Goal: Task Accomplishment & Management: Manage account settings

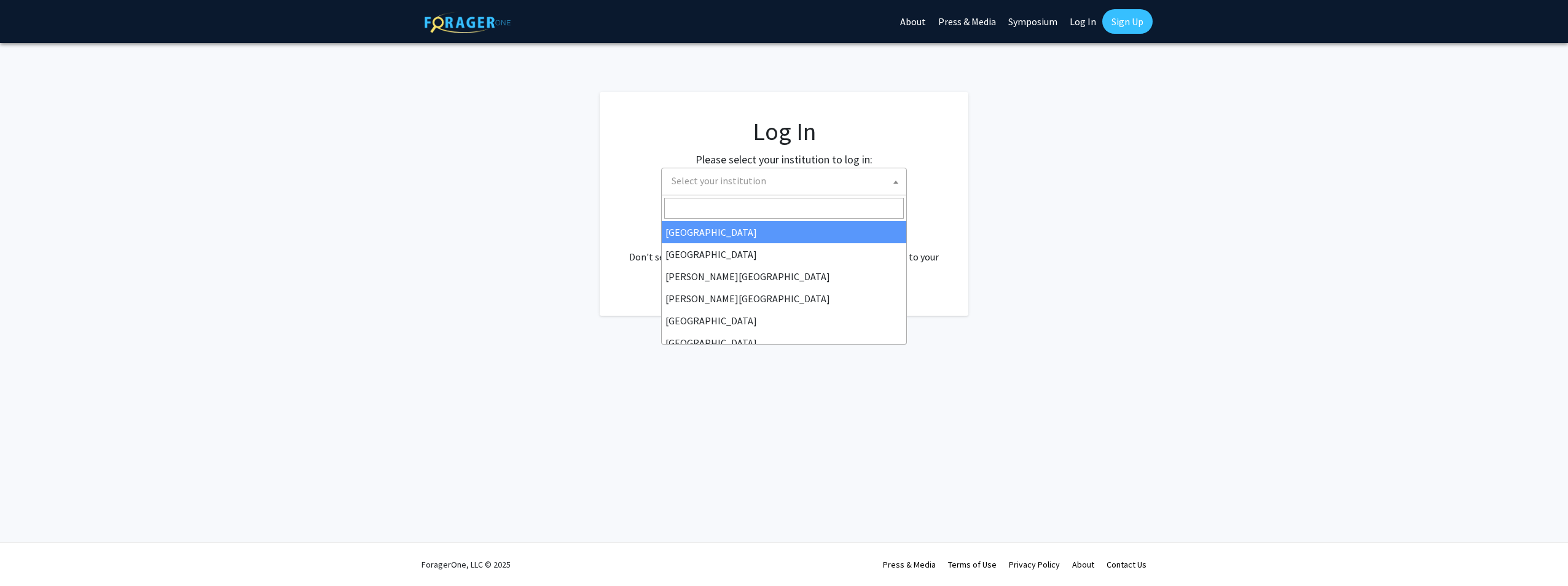
click at [787, 176] on span "Select your institution" at bounding box center [787, 181] width 240 height 25
select select "34"
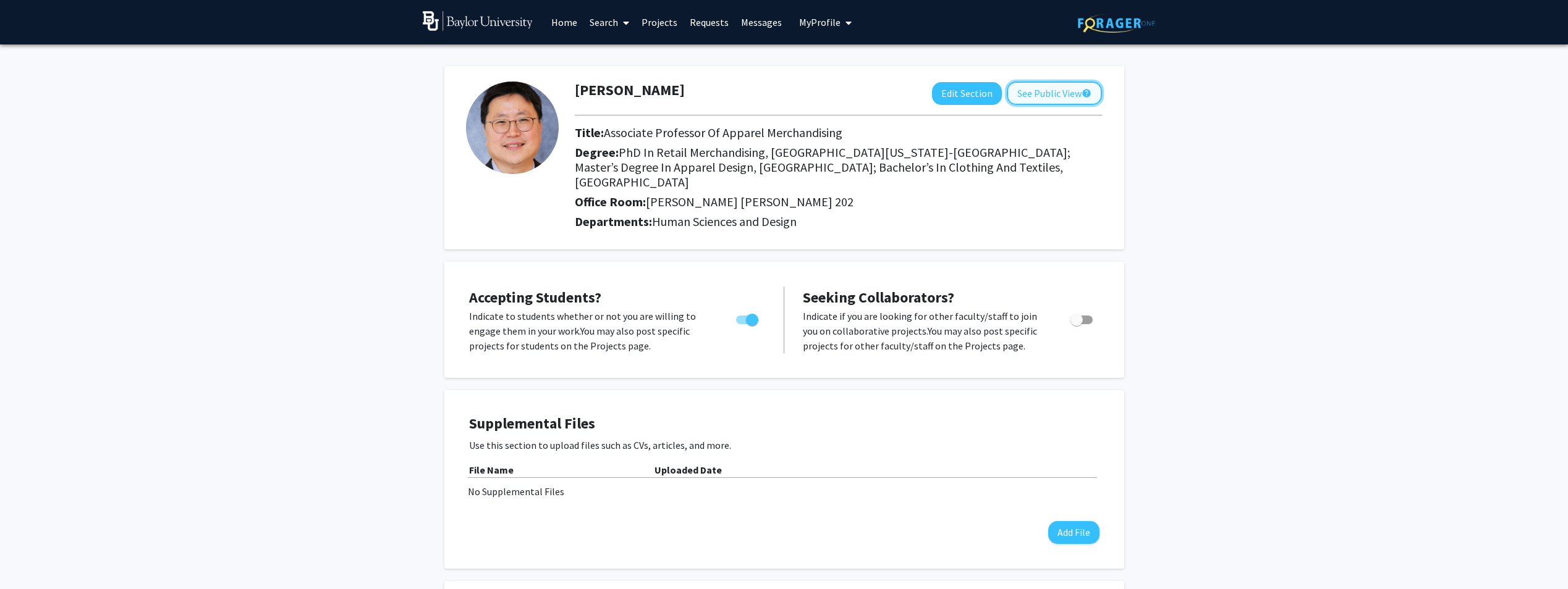
click at [1056, 97] on button "See Public View help" at bounding box center [1054, 93] width 95 height 23
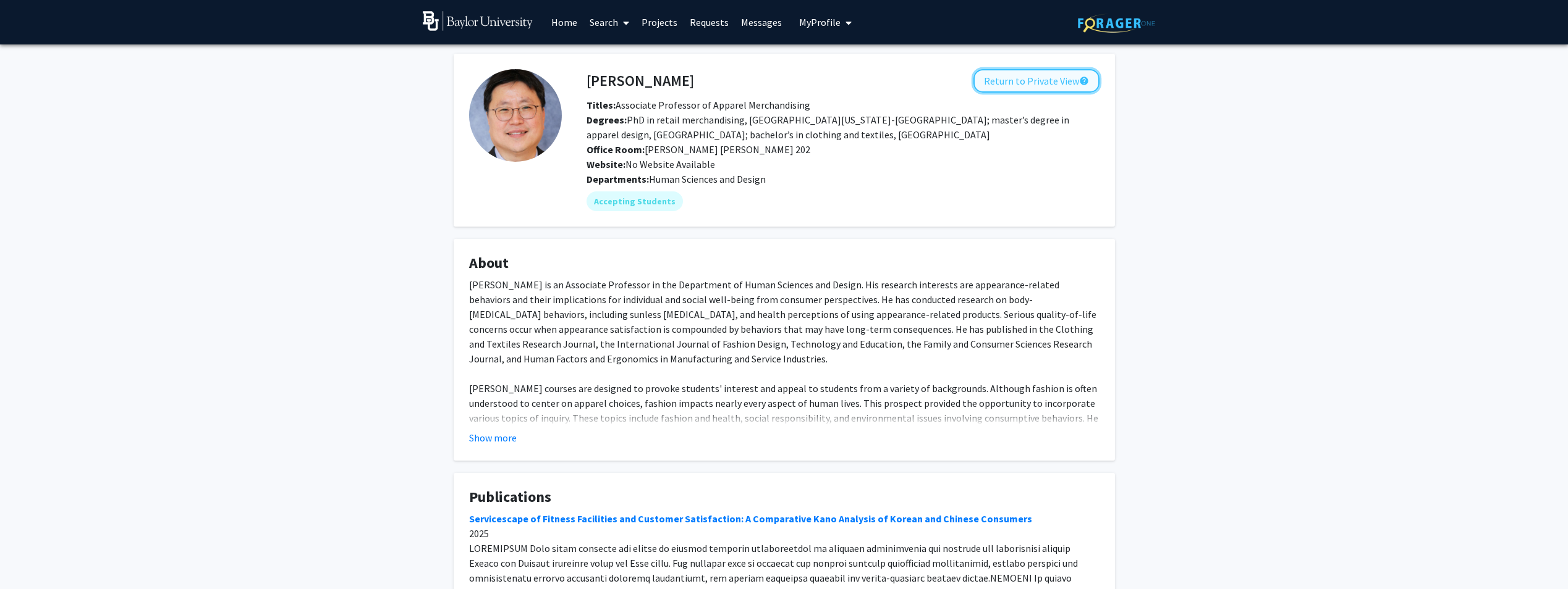
click at [1025, 85] on button "Return to Private View help" at bounding box center [1036, 81] width 126 height 23
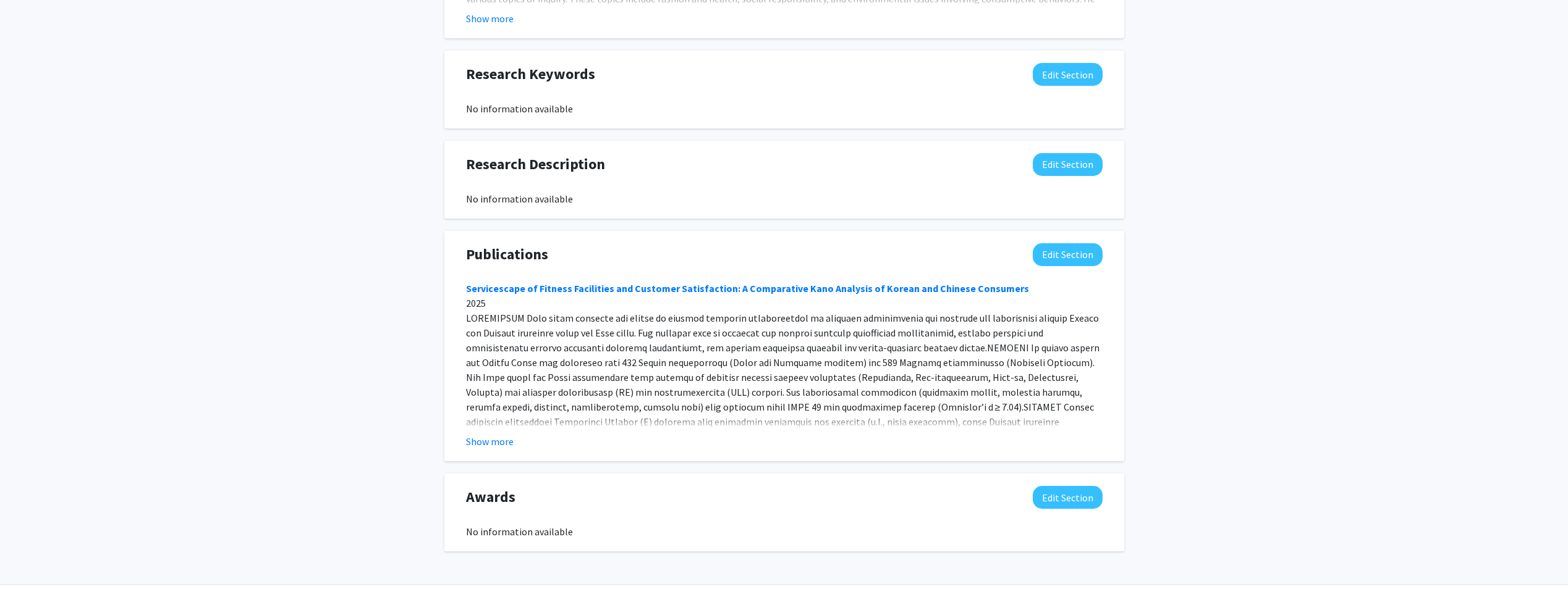
scroll to position [798, 0]
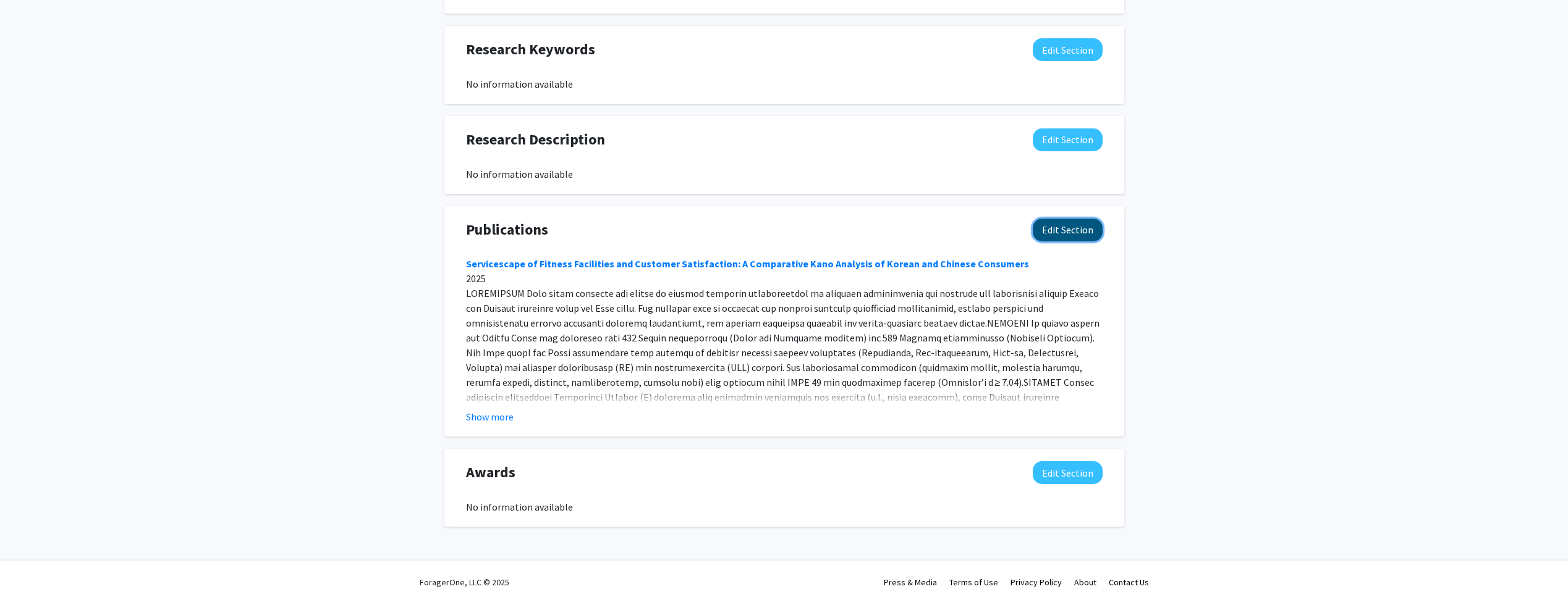
click at [1054, 219] on button "Edit Section" at bounding box center [1067, 230] width 69 height 23
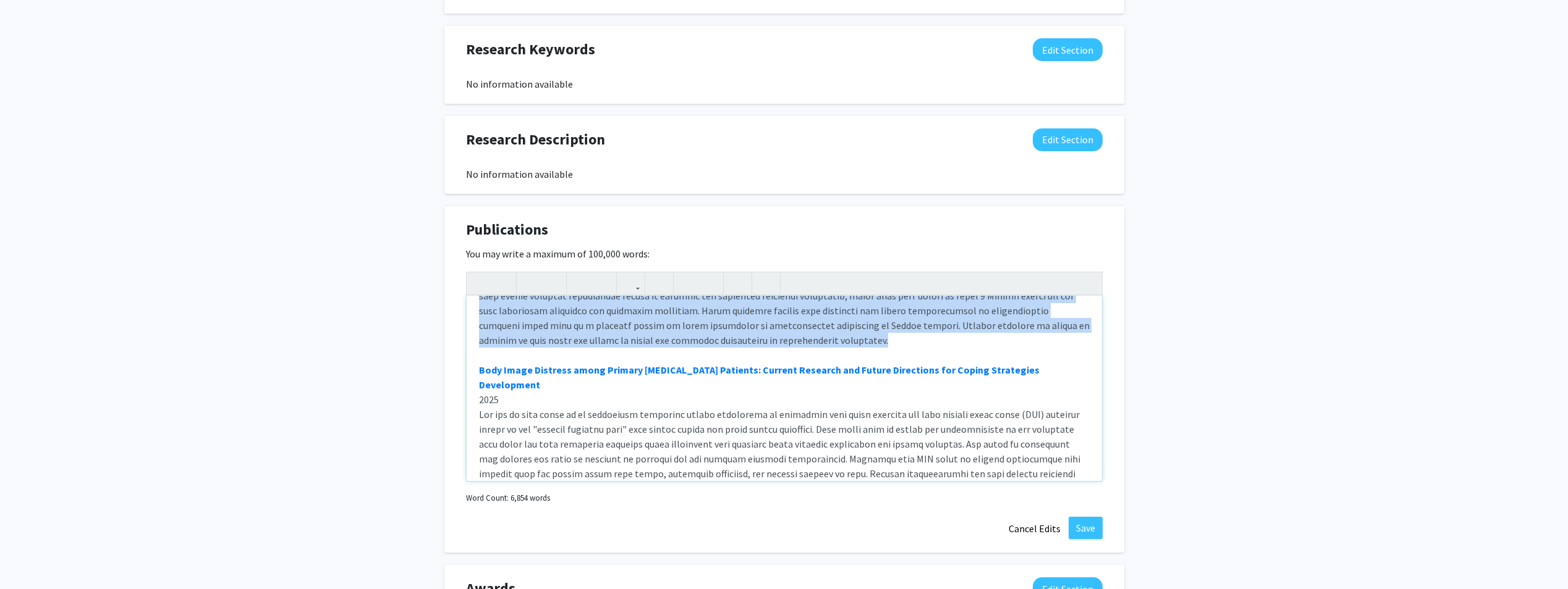
scroll to position [494, 0]
drag, startPoint x: 651, startPoint y: 327, endPoint x: 482, endPoint y: 279, distance: 175.7
click at [482, 279] on div "Servicescape of Fitness Facilities and Customer Satisfaction: A Comparative Kan…" at bounding box center [784, 376] width 636 height 210
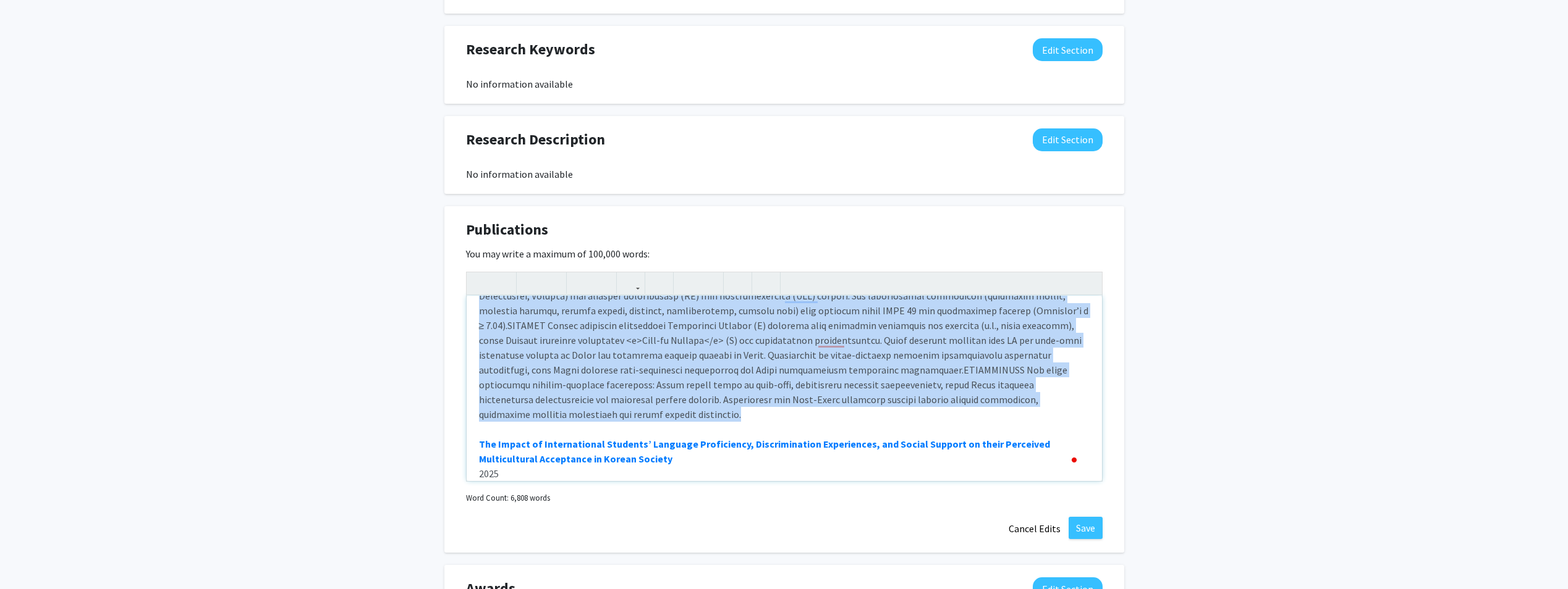
scroll to position [0, 0]
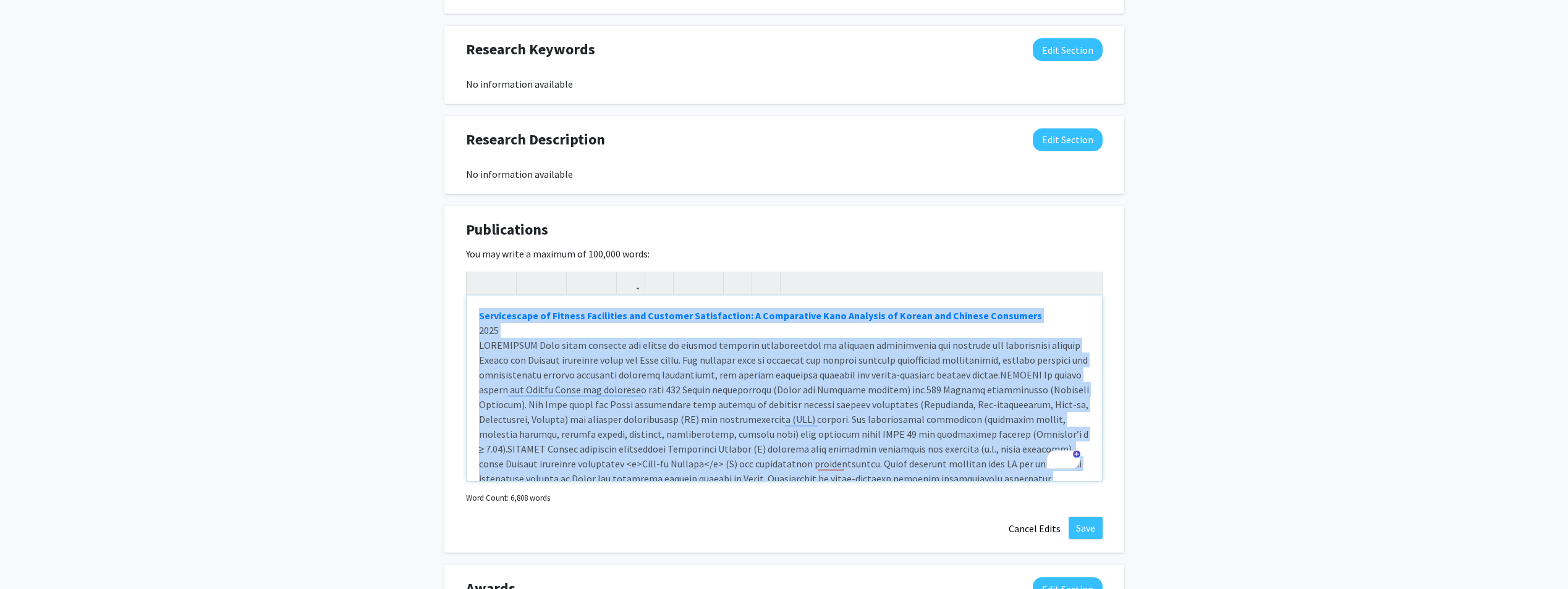
drag, startPoint x: 548, startPoint y: 402, endPoint x: 425, endPoint y: 205, distance: 232.2
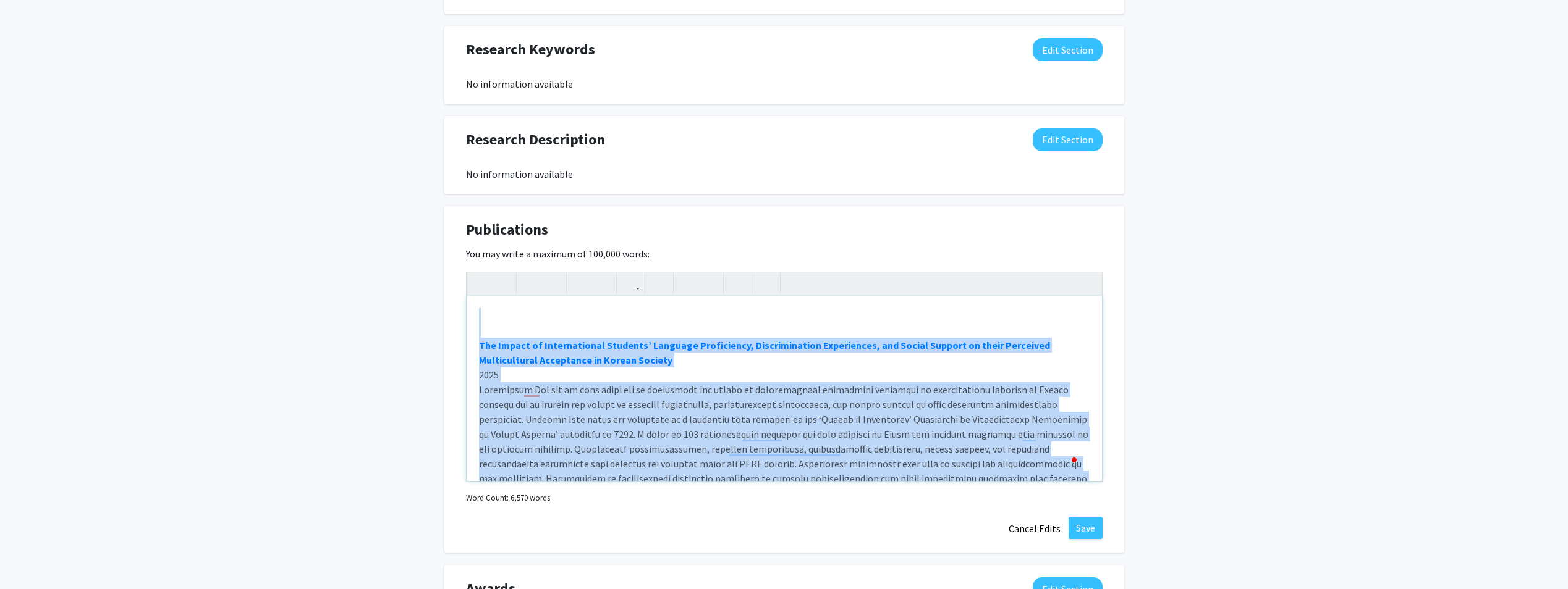
drag, startPoint x: 1026, startPoint y: 364, endPoint x: 335, endPoint y: 202, distance: 709.7
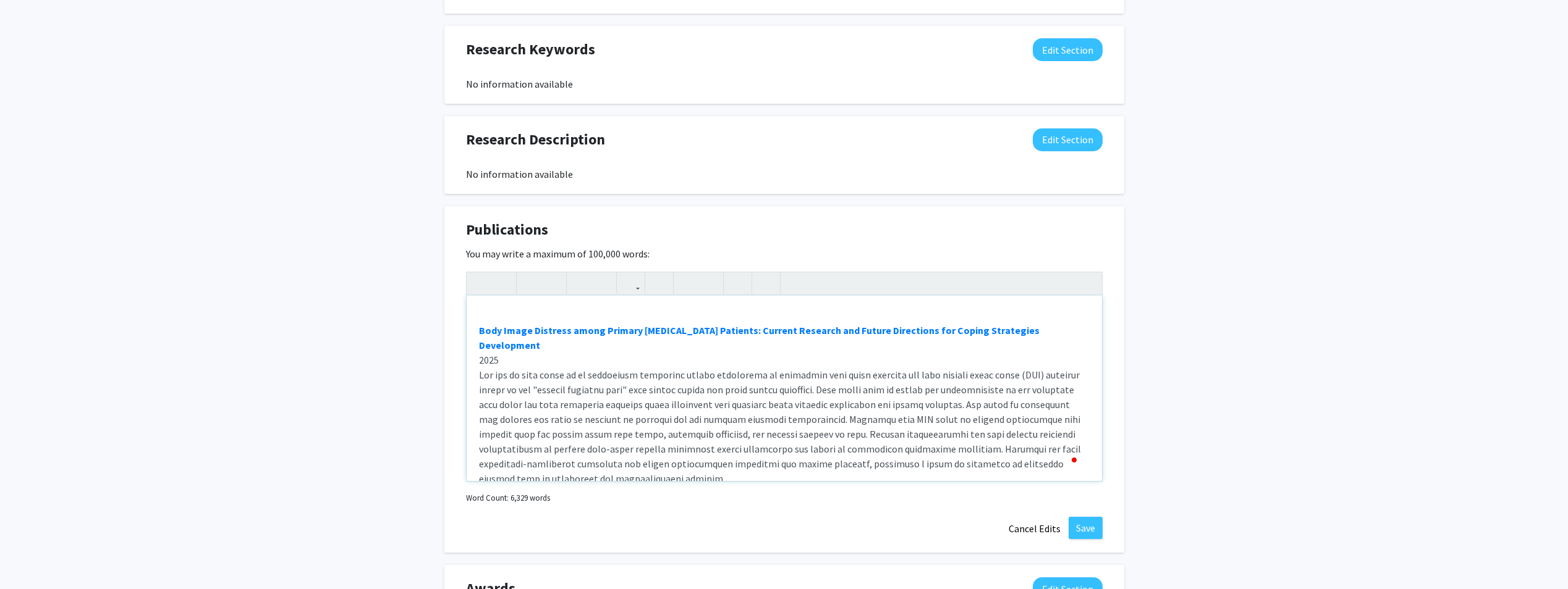
type textarea "<strong><a href="https://doi.org/10.31274/itaa.18579" target="_blank">Body Imag…"
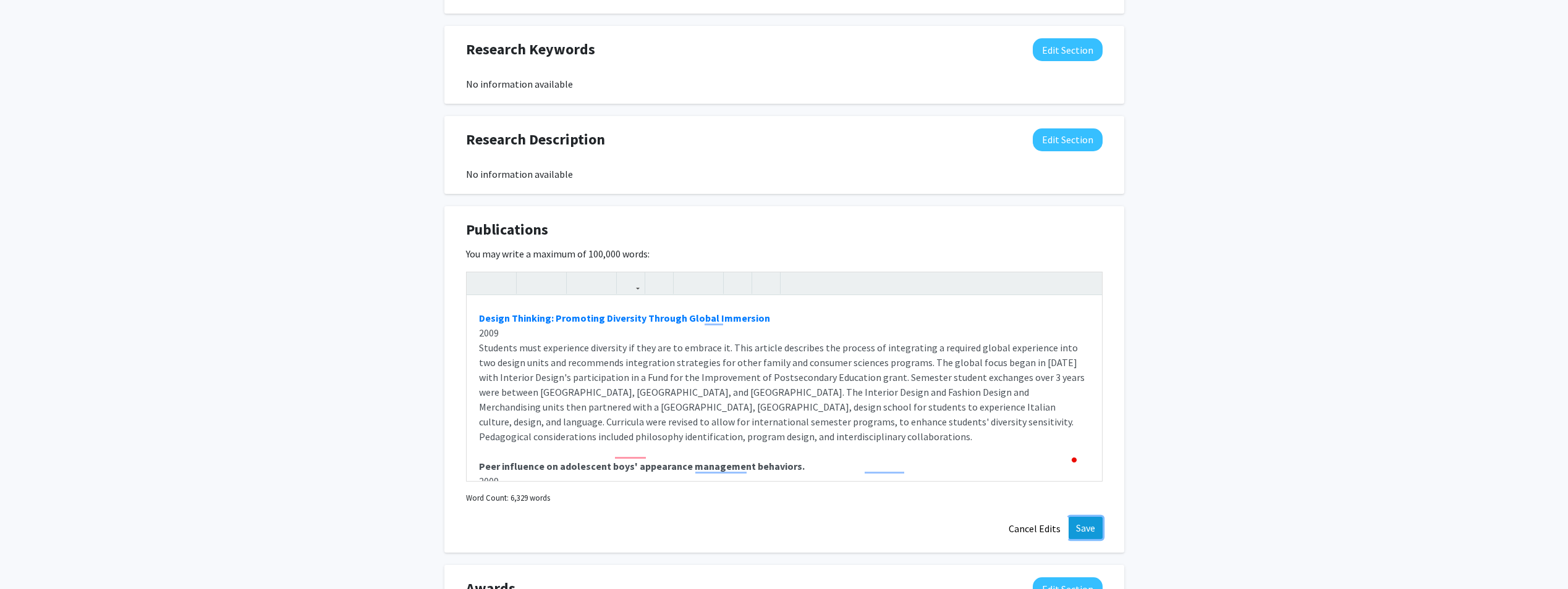
click at [1083, 517] on button "Save" at bounding box center [1086, 529] width 34 height 22
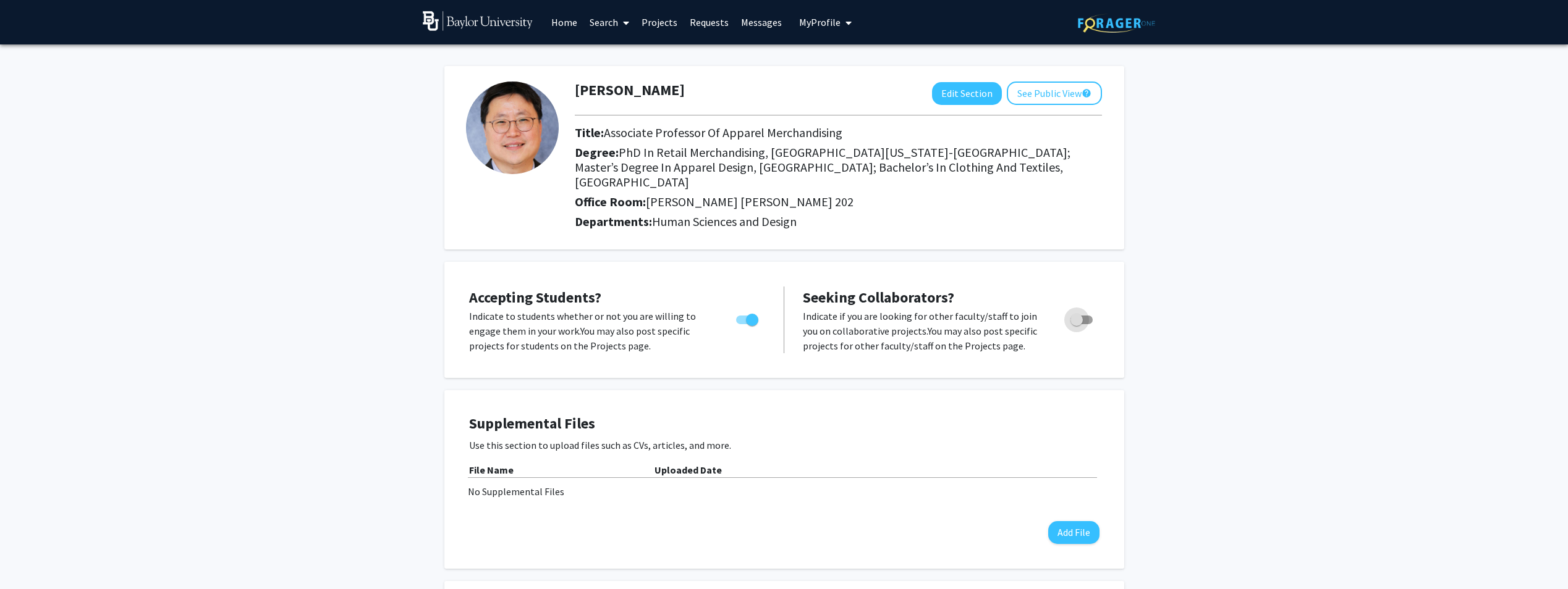
click at [1083, 313] on label "Toggle" at bounding box center [1079, 320] width 27 height 15
click at [1076, 324] on input "Toggle" at bounding box center [1076, 324] width 1 height 1
checkbox input "true"
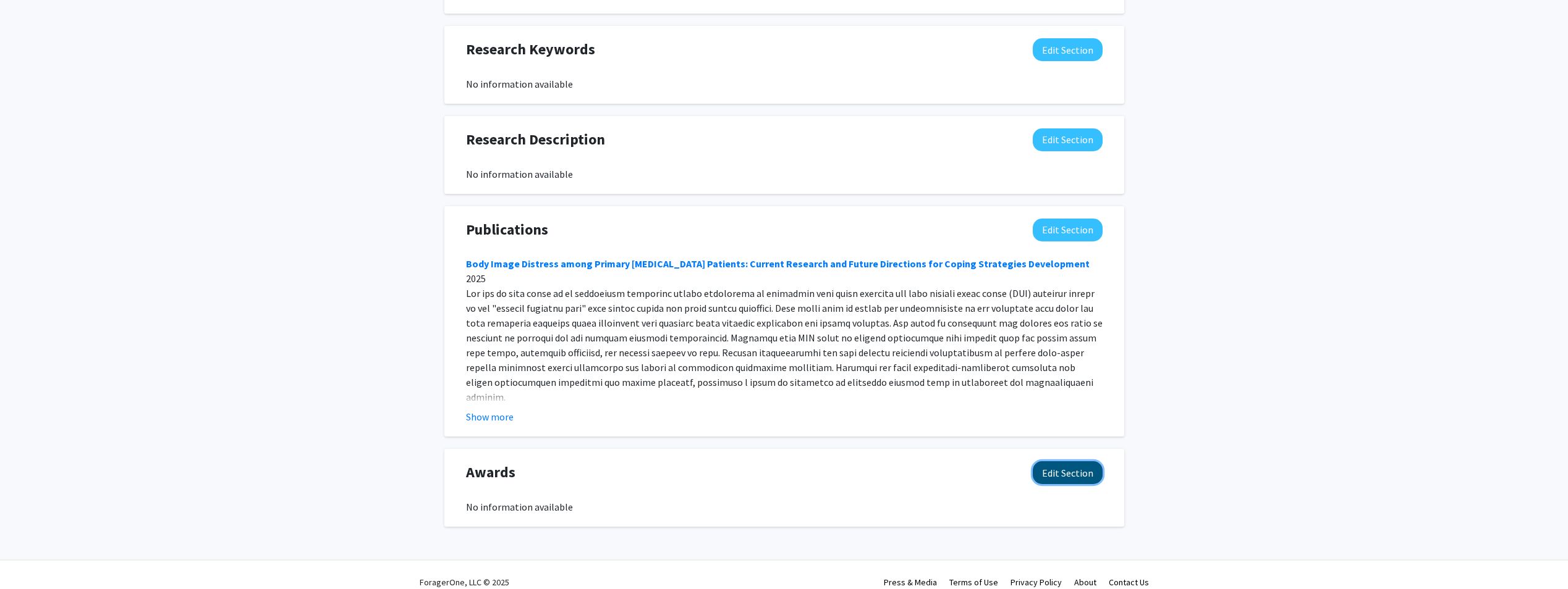
click at [1070, 461] on button "Edit Section" at bounding box center [1067, 473] width 69 height 23
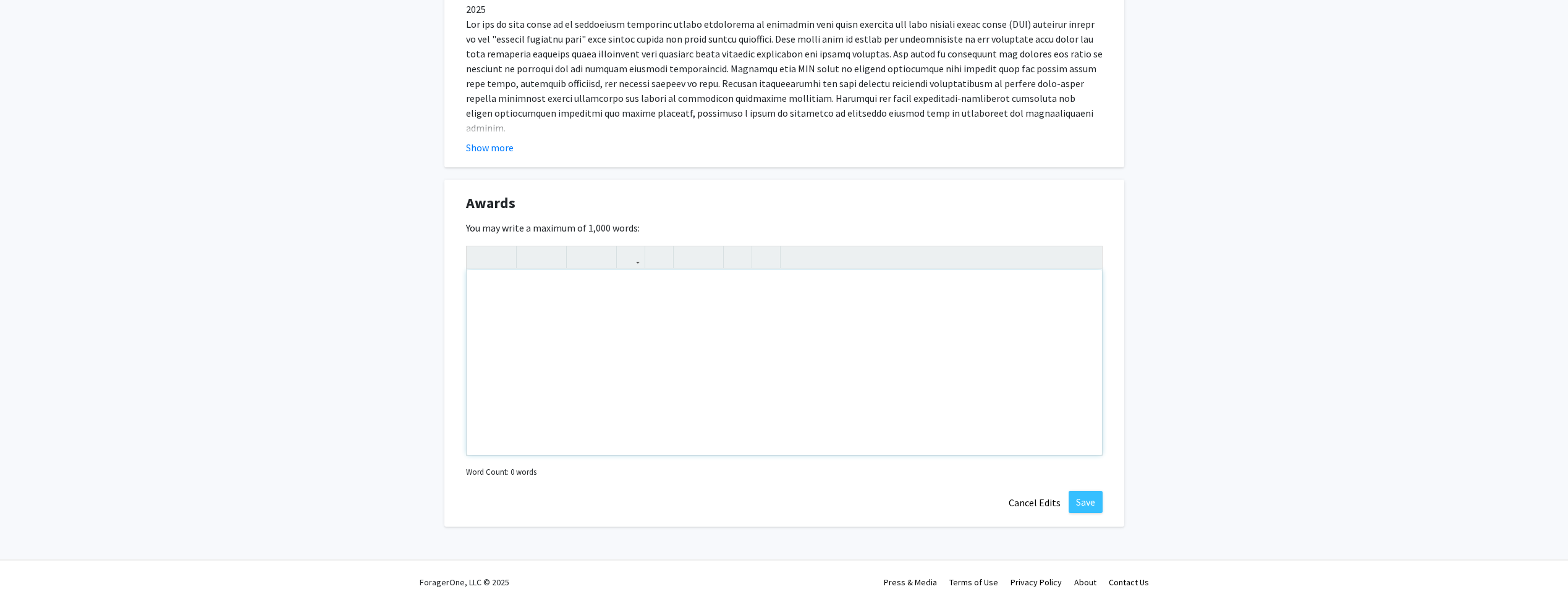
click at [574, 297] on div "Note to users with screen readers: Please deactivate our accessibility plugin f…" at bounding box center [784, 363] width 636 height 185
paste div "To enrich screen reader interactions, please activate Accessibility in Grammarl…"
type textarea "<p>Hi Lance,</p><br><p>I’m very excited that you’ll be coming to my MGJ 207 cla…"
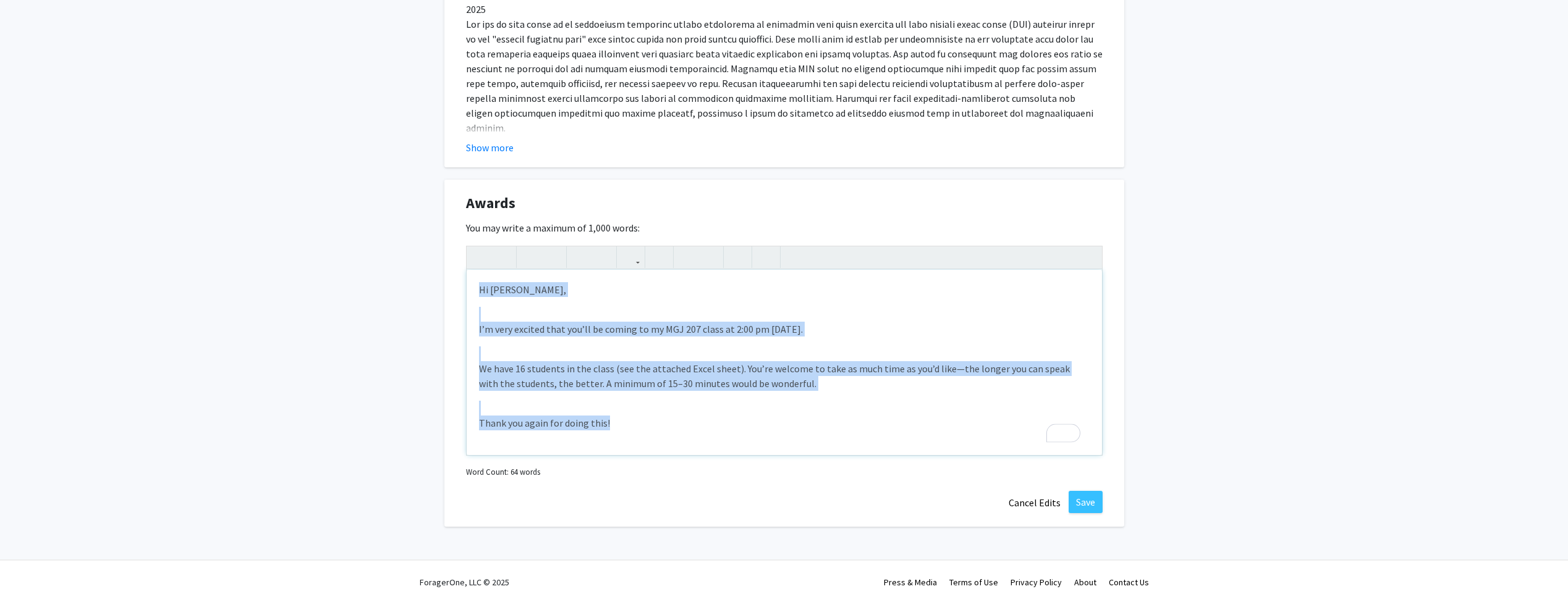
drag, startPoint x: 622, startPoint y: 412, endPoint x: 449, endPoint y: 269, distance: 224.5
click at [449, 269] on div "Awards Edit Section You may write a maximum of 1,000 words: <p>Hi Lance,</p><br…" at bounding box center [784, 353] width 680 height 347
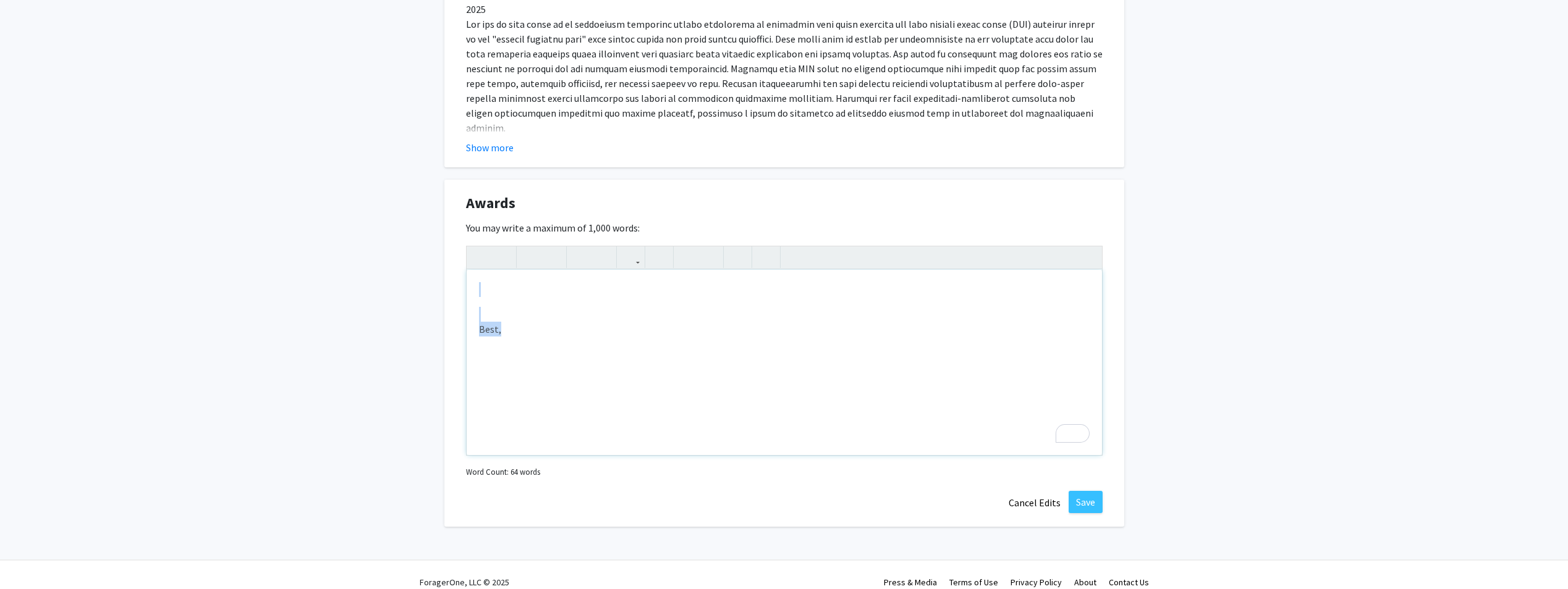
drag, startPoint x: 492, startPoint y: 275, endPoint x: 551, endPoint y: 374, distance: 115.2
click at [551, 374] on div "Best," at bounding box center [784, 363] width 636 height 185
click at [603, 299] on div "To enrich screen reader interactions, please activate Accessibility in Grammarl…" at bounding box center [784, 363] width 636 height 185
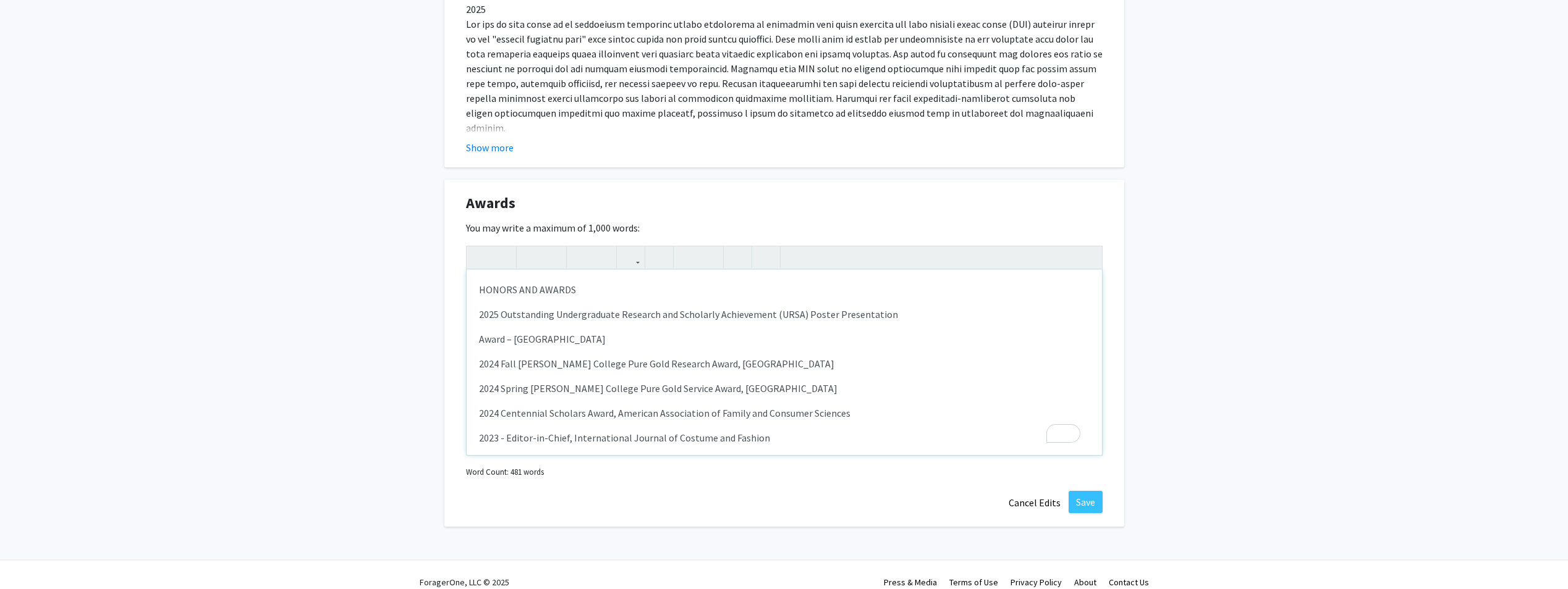
click at [896, 307] on p "2025 Outstanding Undergraduate Research and Scholarly Achievement (URSA) Poster…" at bounding box center [784, 314] width 610 height 15
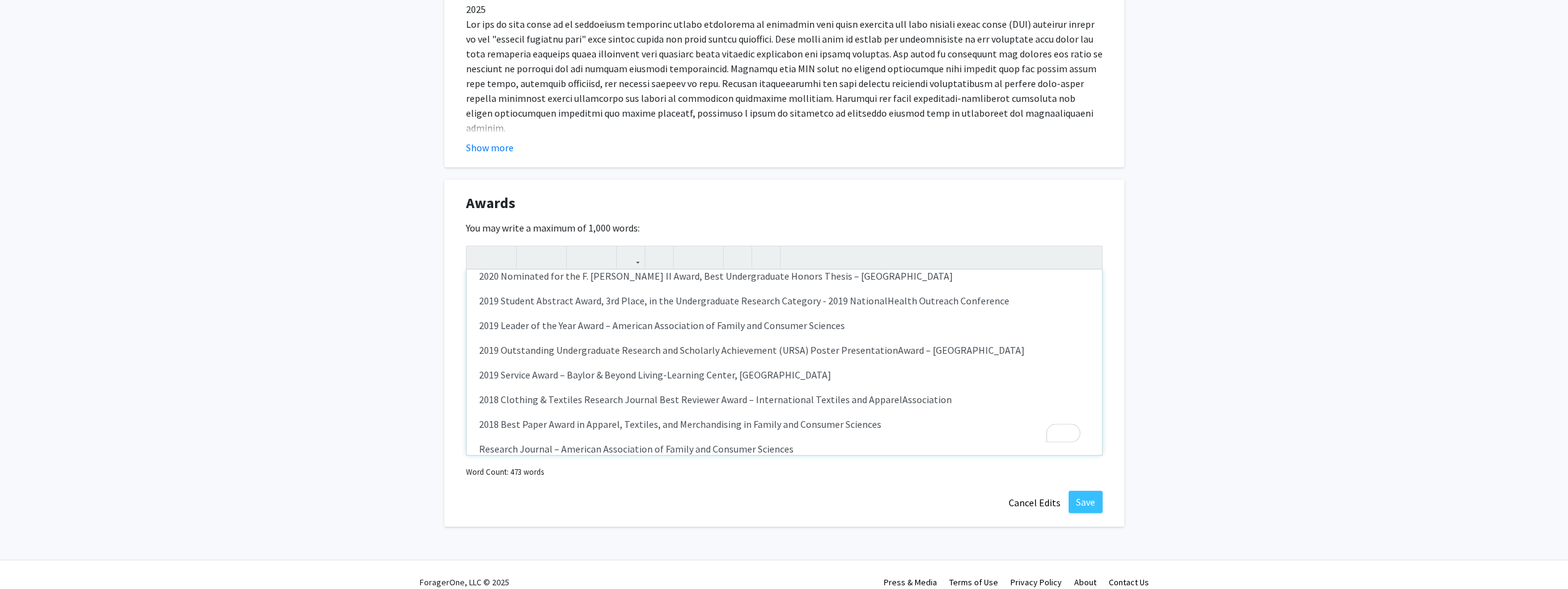
scroll to position [334, 0]
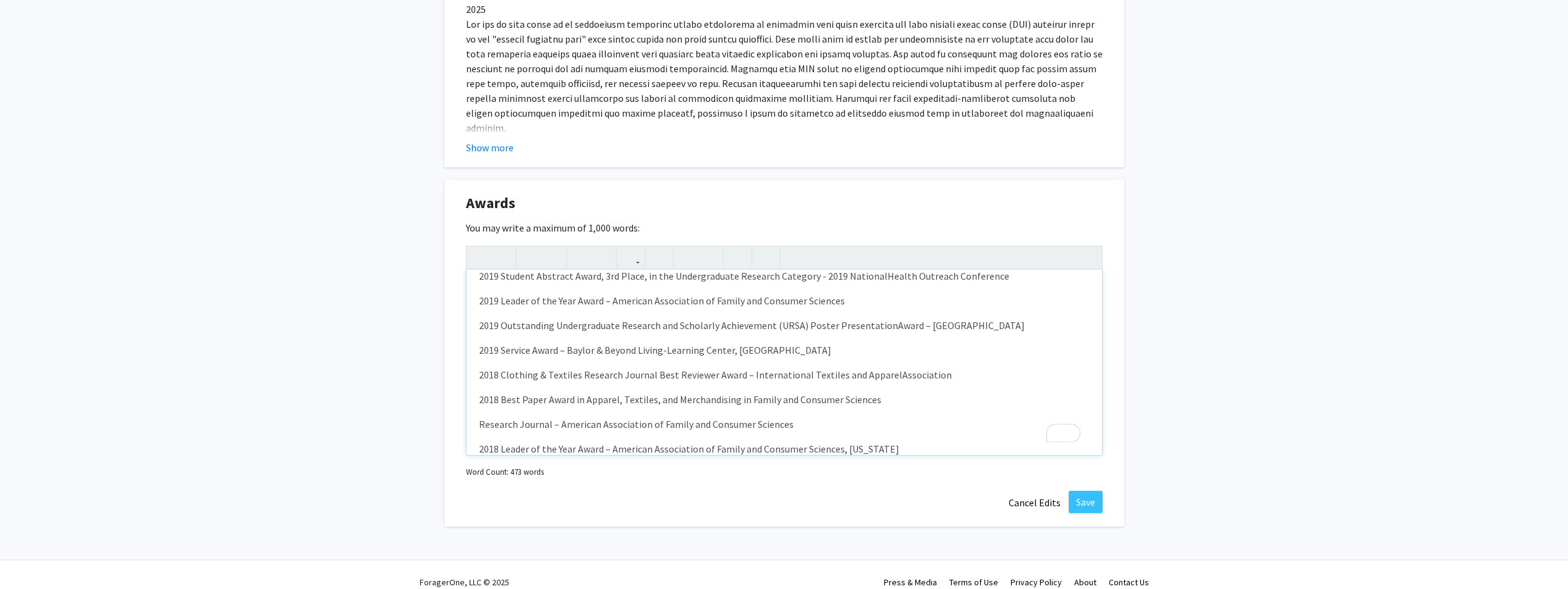
click at [881, 392] on p "2018 Best Paper Award in Apparel, Textiles, and Merchandising in Family and Con…" at bounding box center [784, 399] width 610 height 15
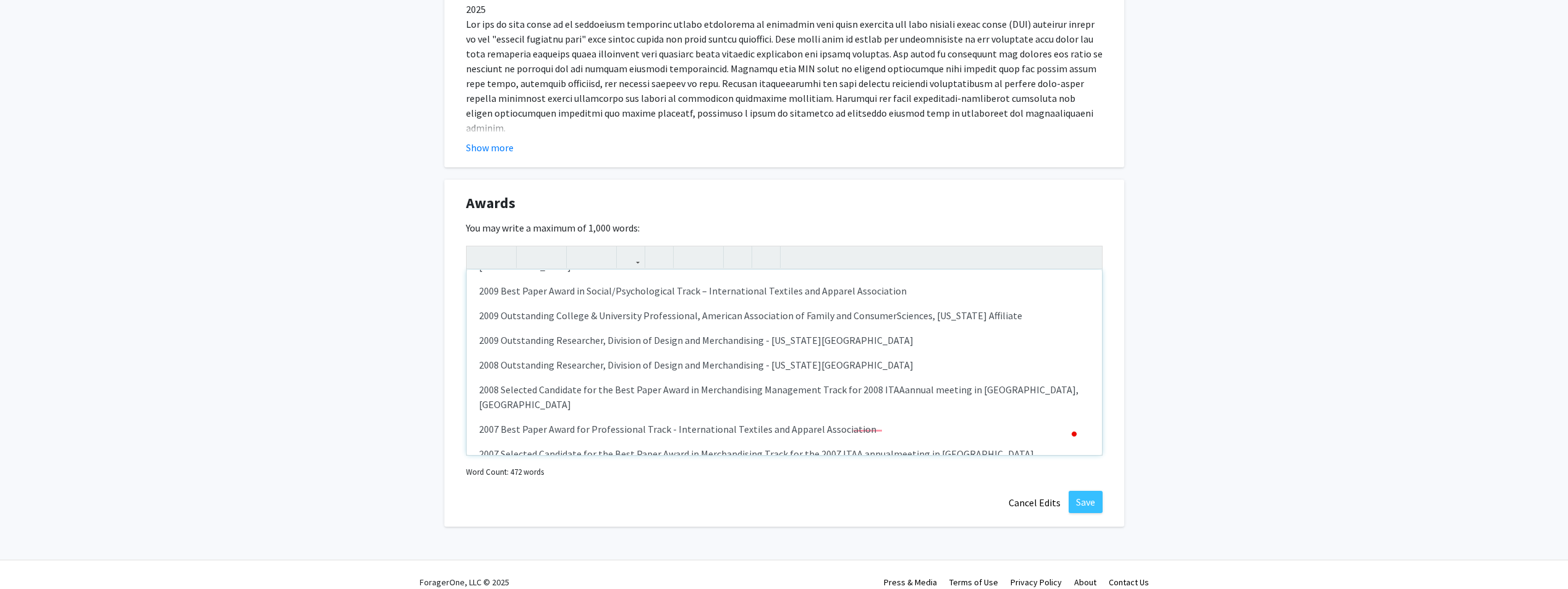
type textarea "<p><span style="font-size: 1rem;">2025 Outstanding Undergraduate Research and S…"
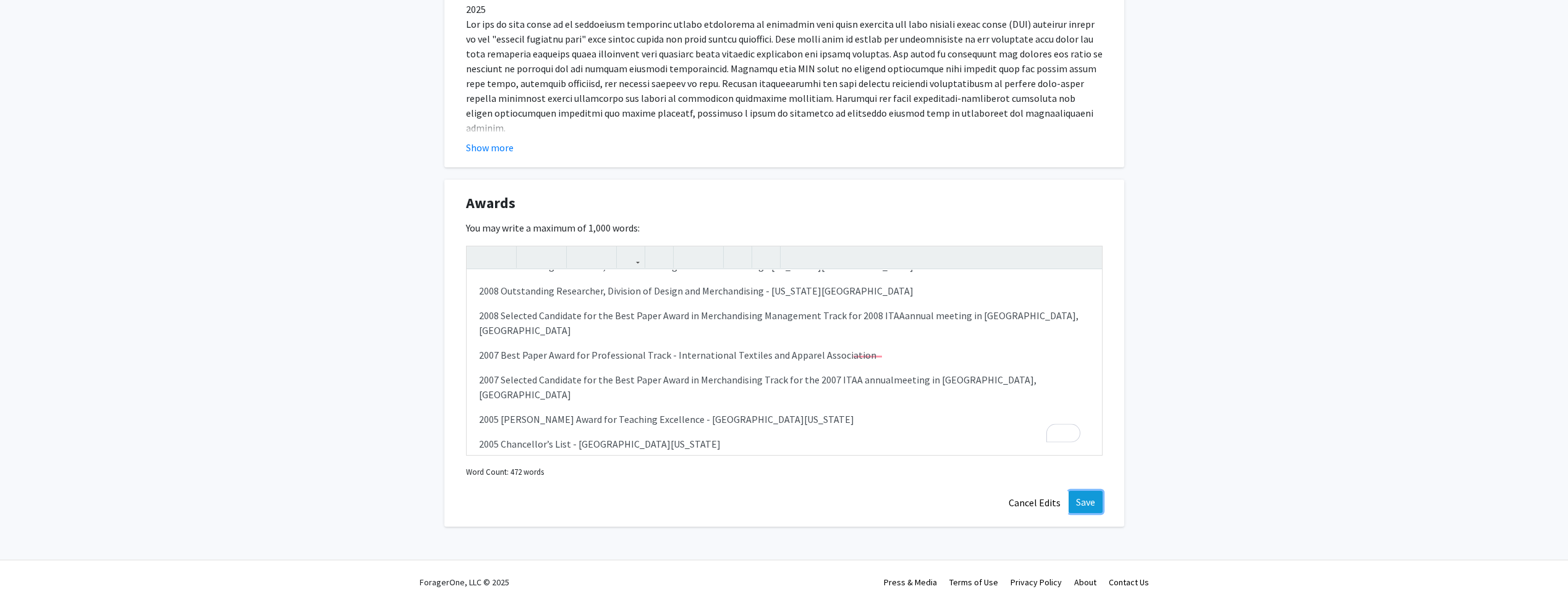
click at [1080, 491] on button "Save" at bounding box center [1086, 502] width 34 height 22
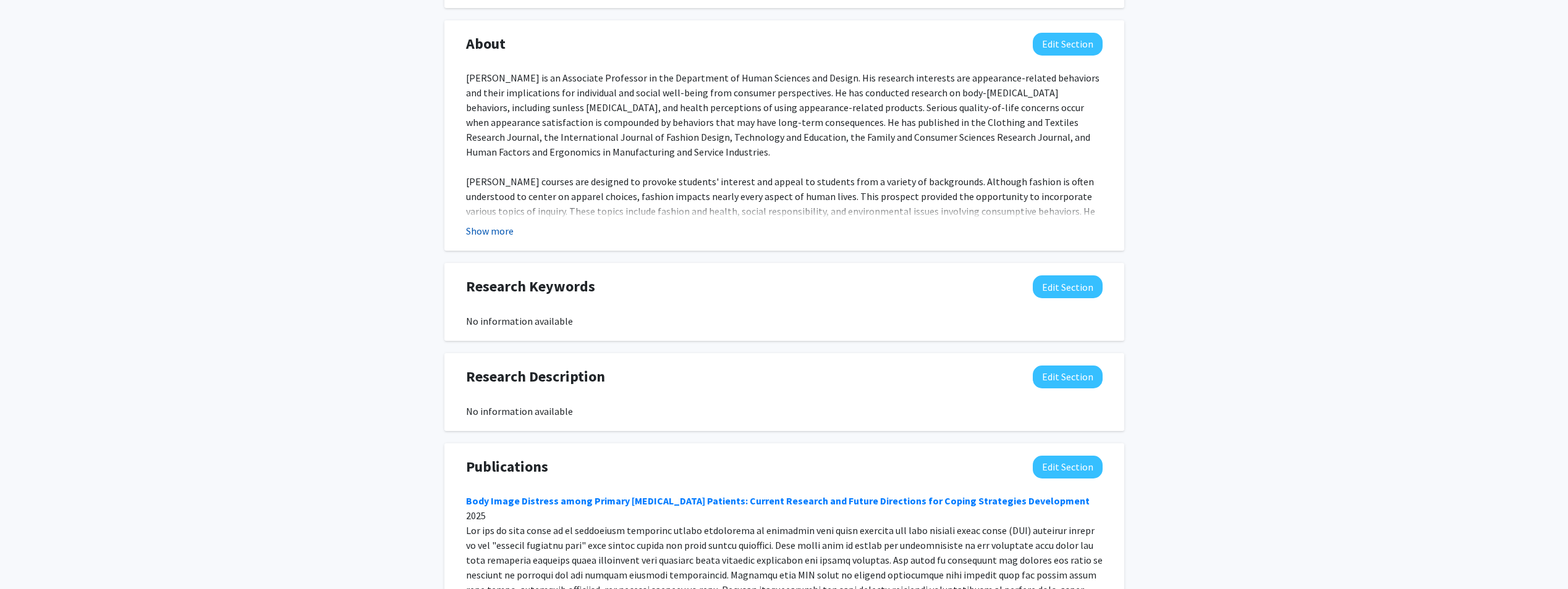
click at [500, 224] on button "Show more" at bounding box center [490, 231] width 48 height 15
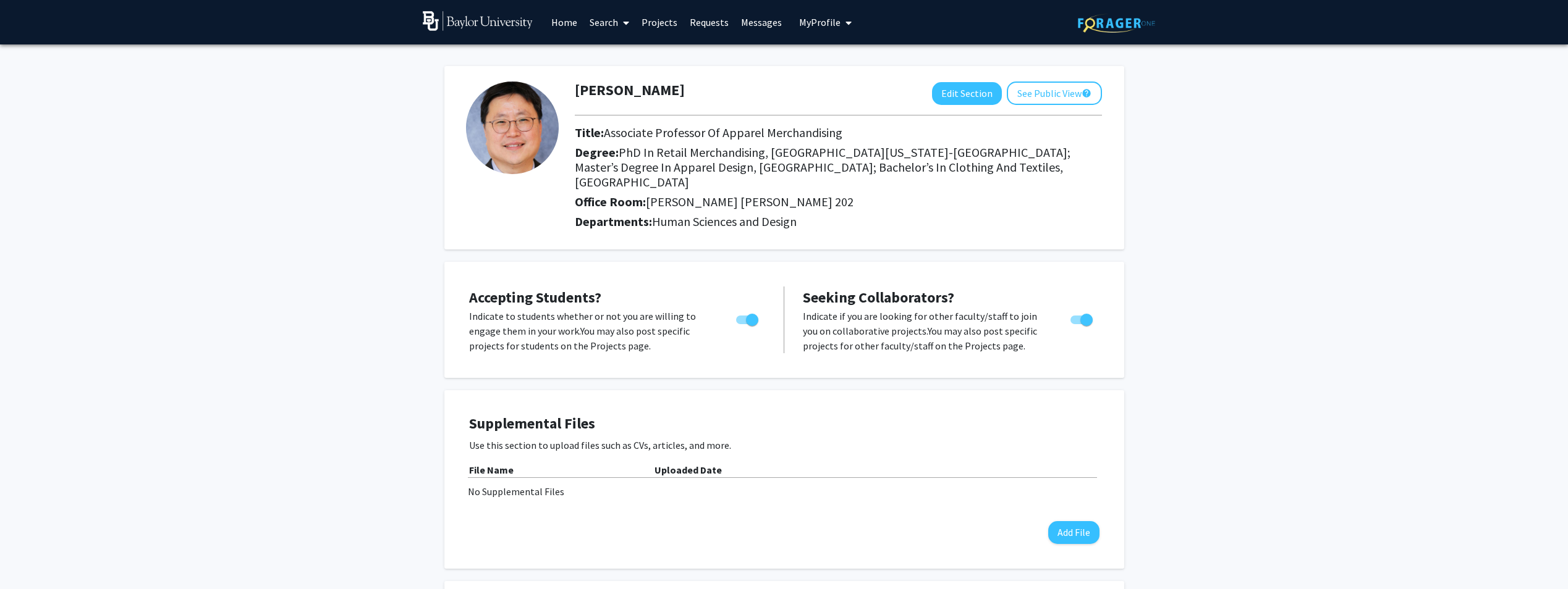
click at [564, 21] on link "Home" at bounding box center [564, 22] width 38 height 43
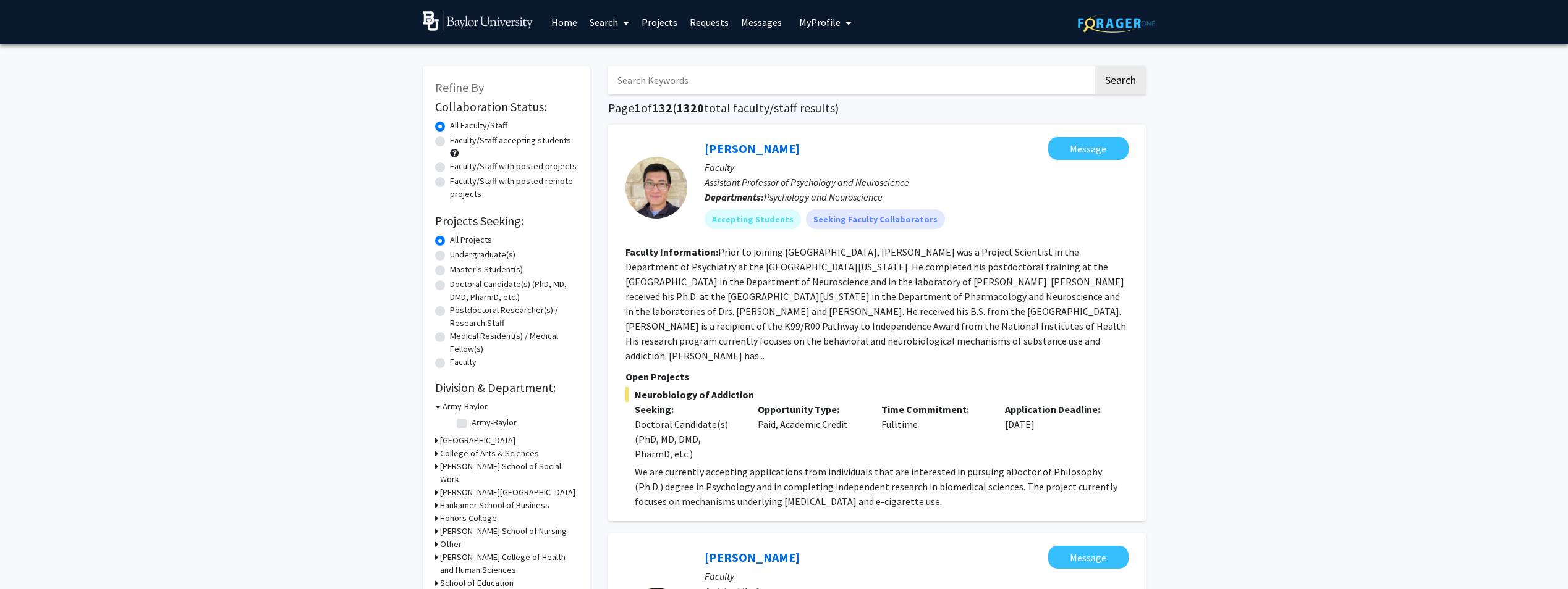
click at [606, 22] on link "Search" at bounding box center [610, 22] width 52 height 43
click at [622, 55] on span "Faculty/Staff" at bounding box center [629, 57] width 91 height 25
click at [672, 84] on input "Search Keywords" at bounding box center [850, 81] width 485 height 28
type input "[PERSON_NAME]"
click at [1111, 83] on button "Search" at bounding box center [1121, 81] width 51 height 28
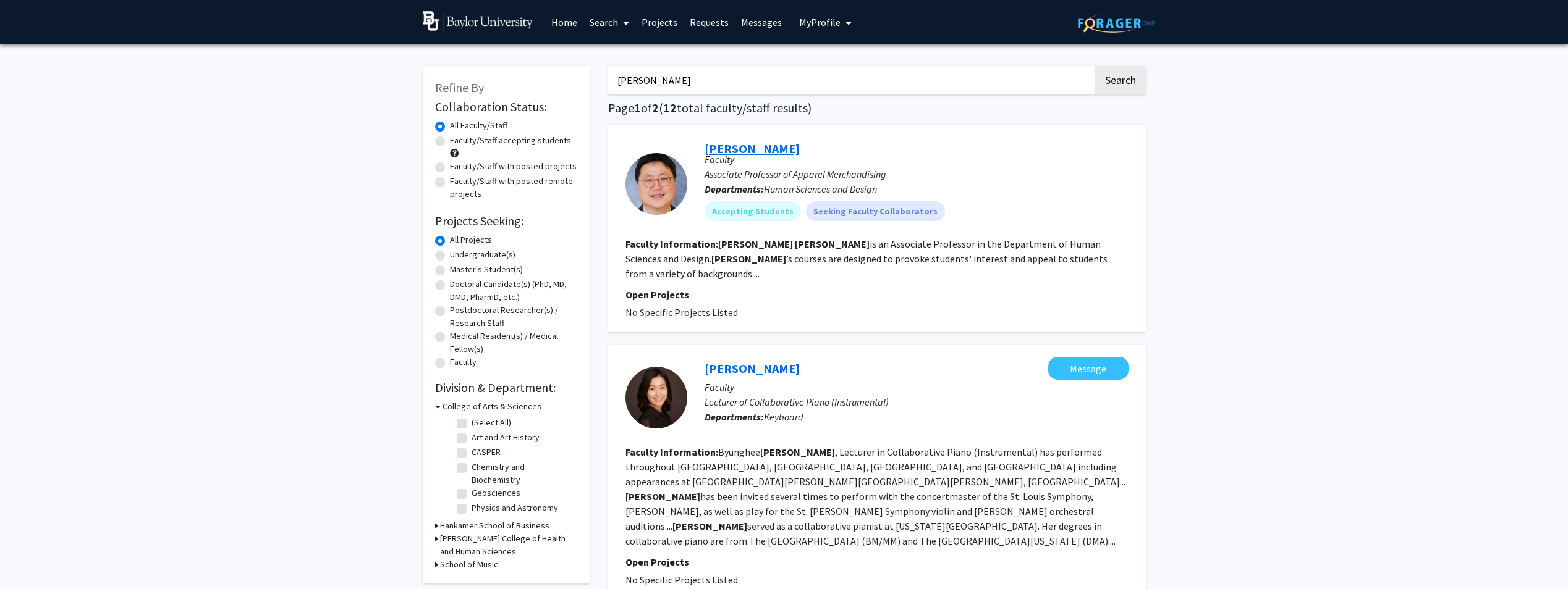
click at [722, 150] on link "[PERSON_NAME]" at bounding box center [752, 149] width 95 height 16
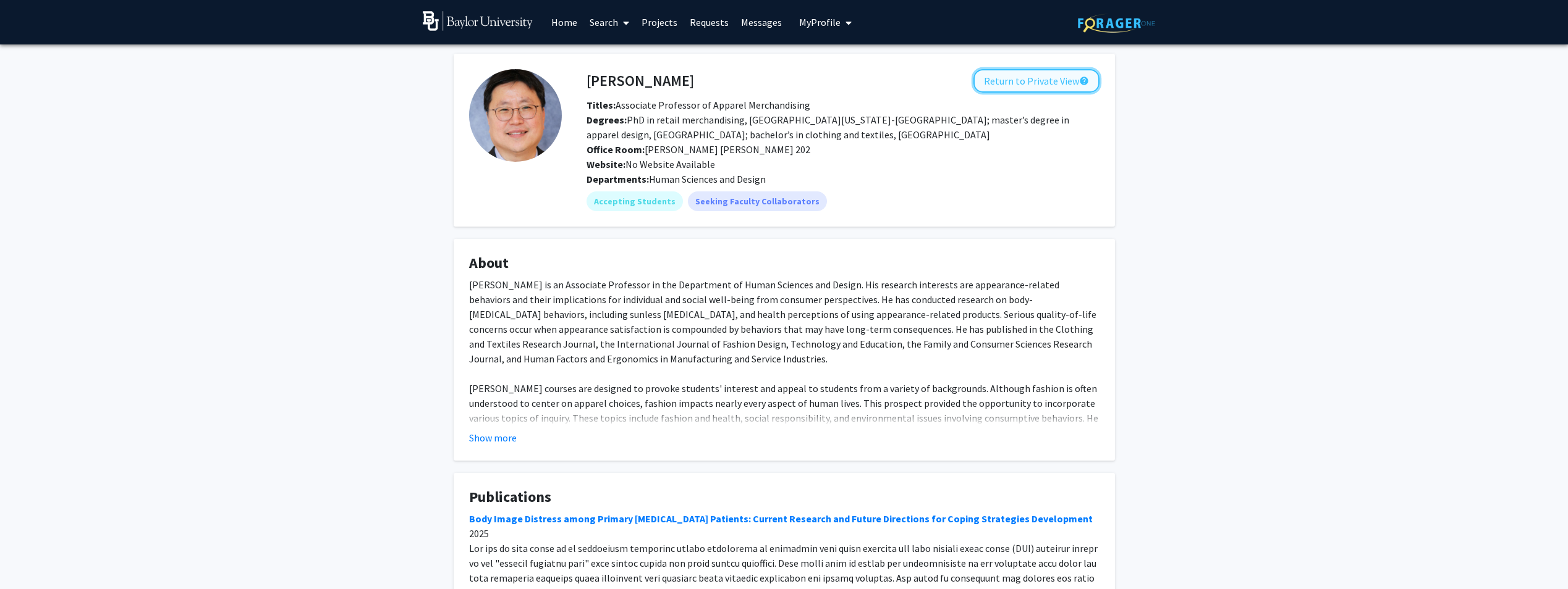
click at [1040, 81] on button "Return to Private View help" at bounding box center [1036, 81] width 126 height 23
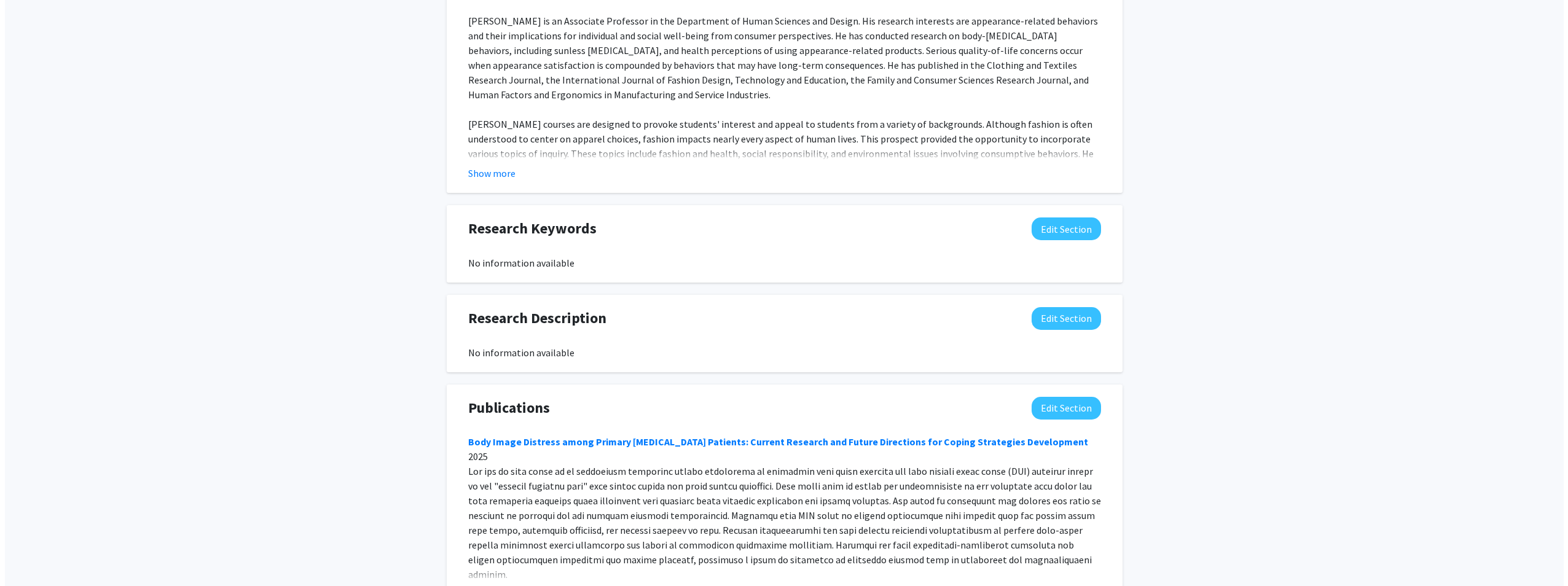
scroll to position [246, 0]
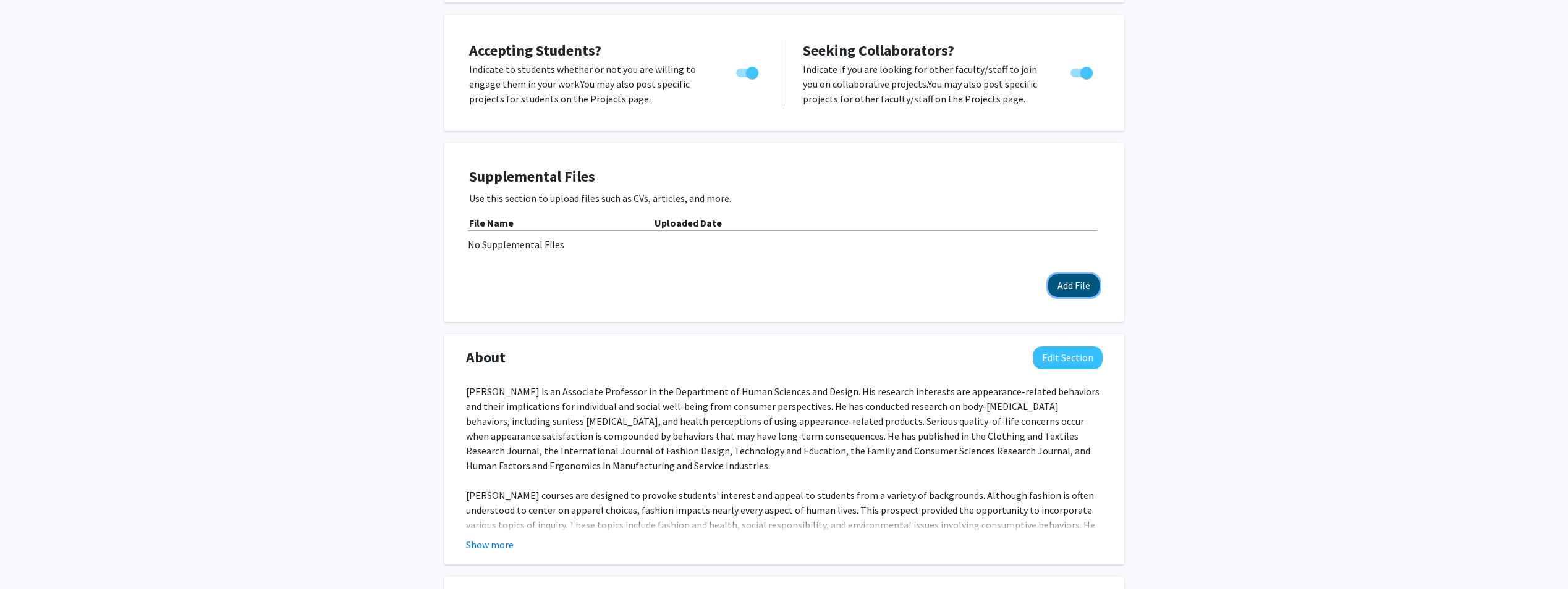
click at [1079, 274] on button "Add File" at bounding box center [1073, 285] width 52 height 23
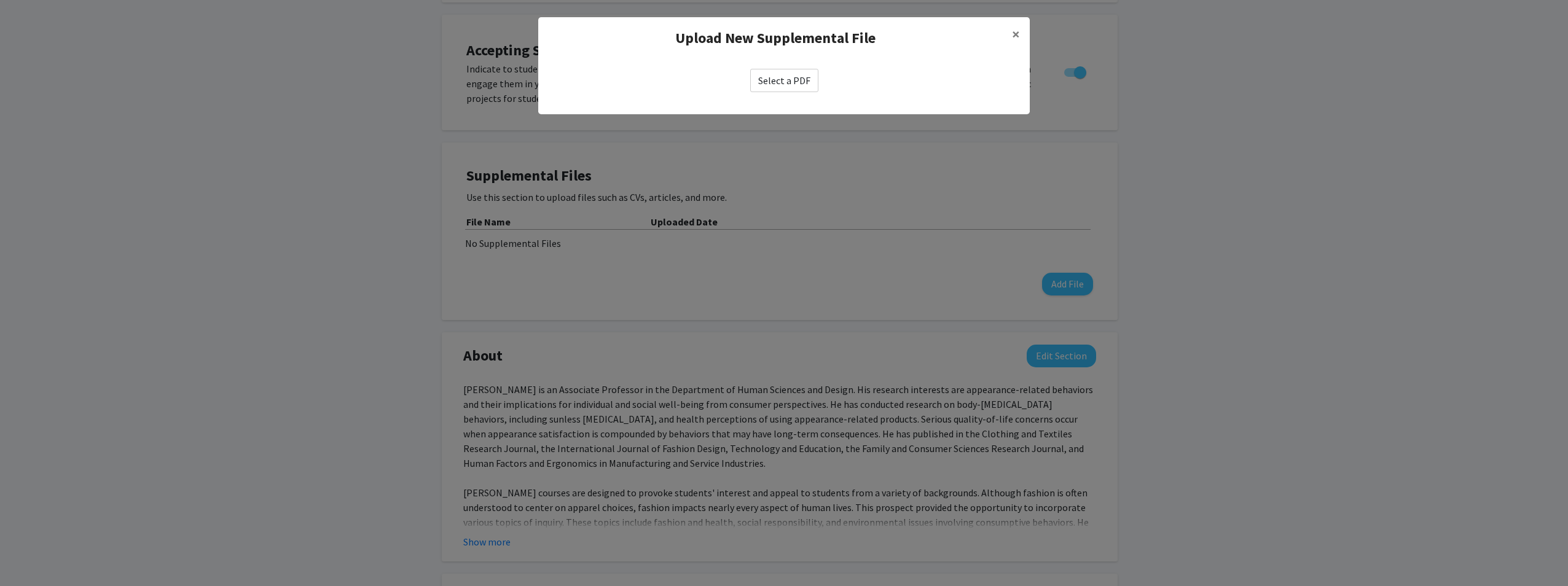
click at [775, 76] on label "Select a PDF" at bounding box center [784, 80] width 68 height 23
click at [0, 0] on input "Select a PDF" at bounding box center [0, 0] width 0 height 0
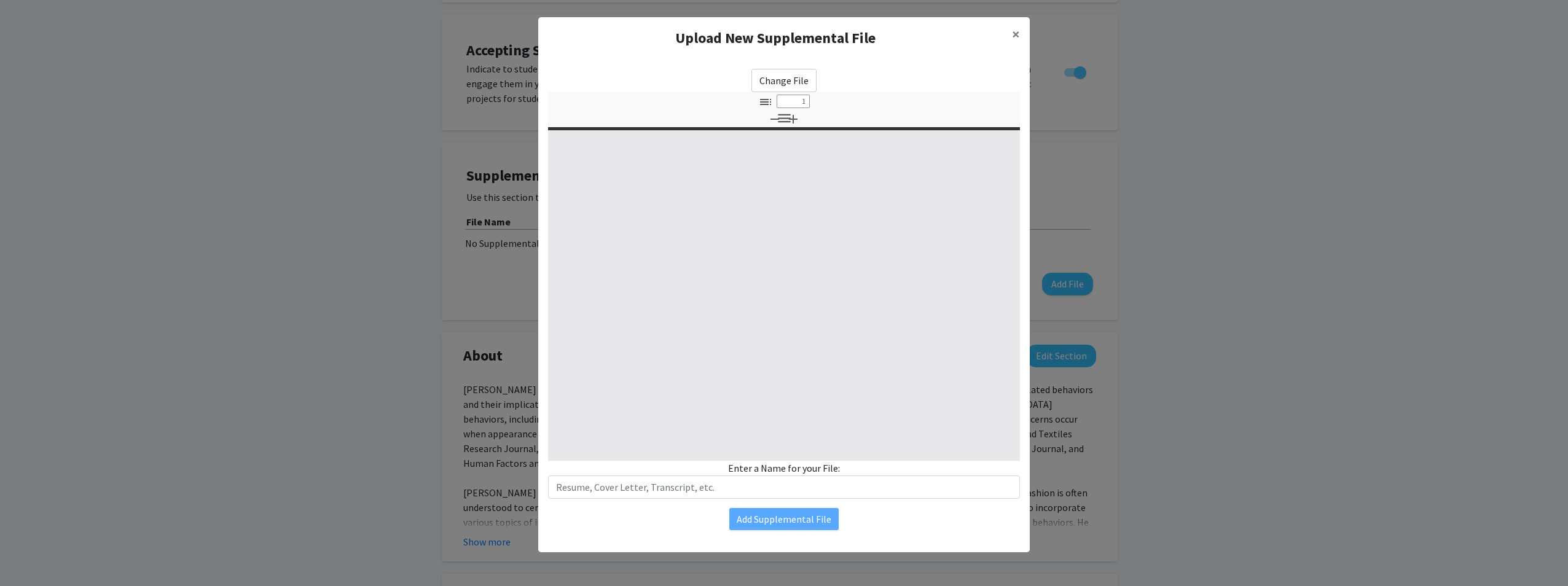
select select "custom"
type input "0"
select select "custom"
type input "1"
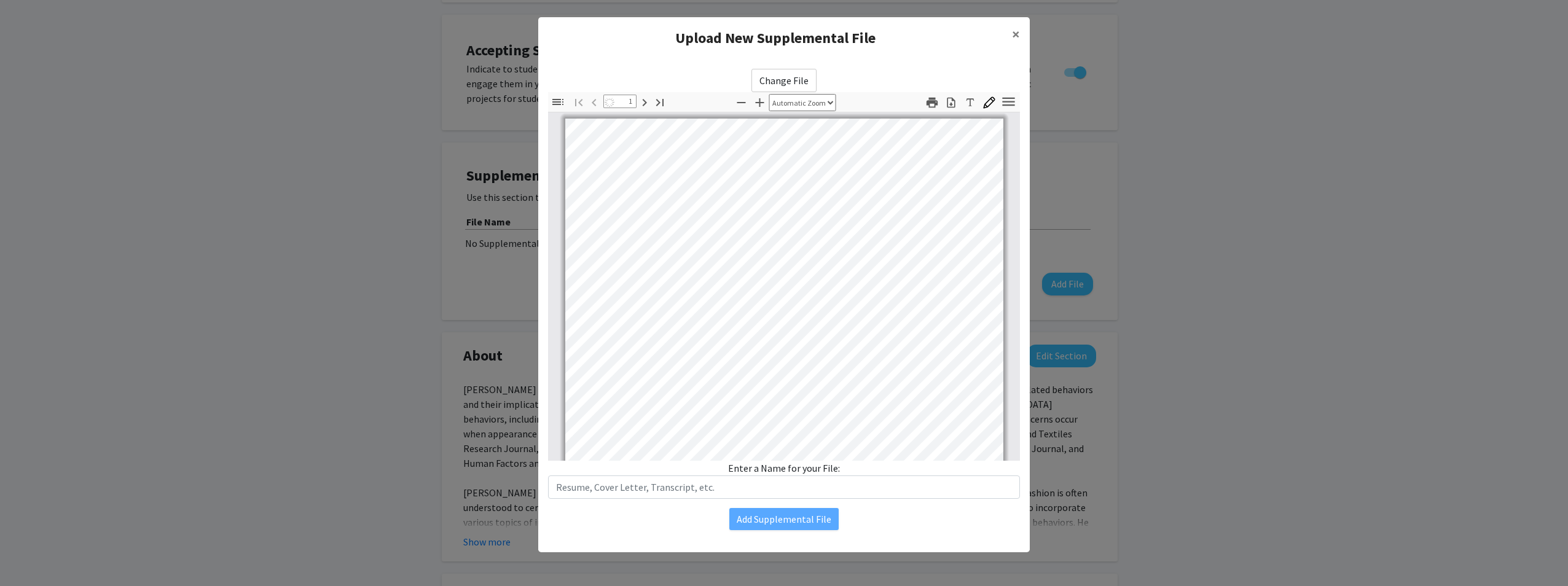
select select "auto"
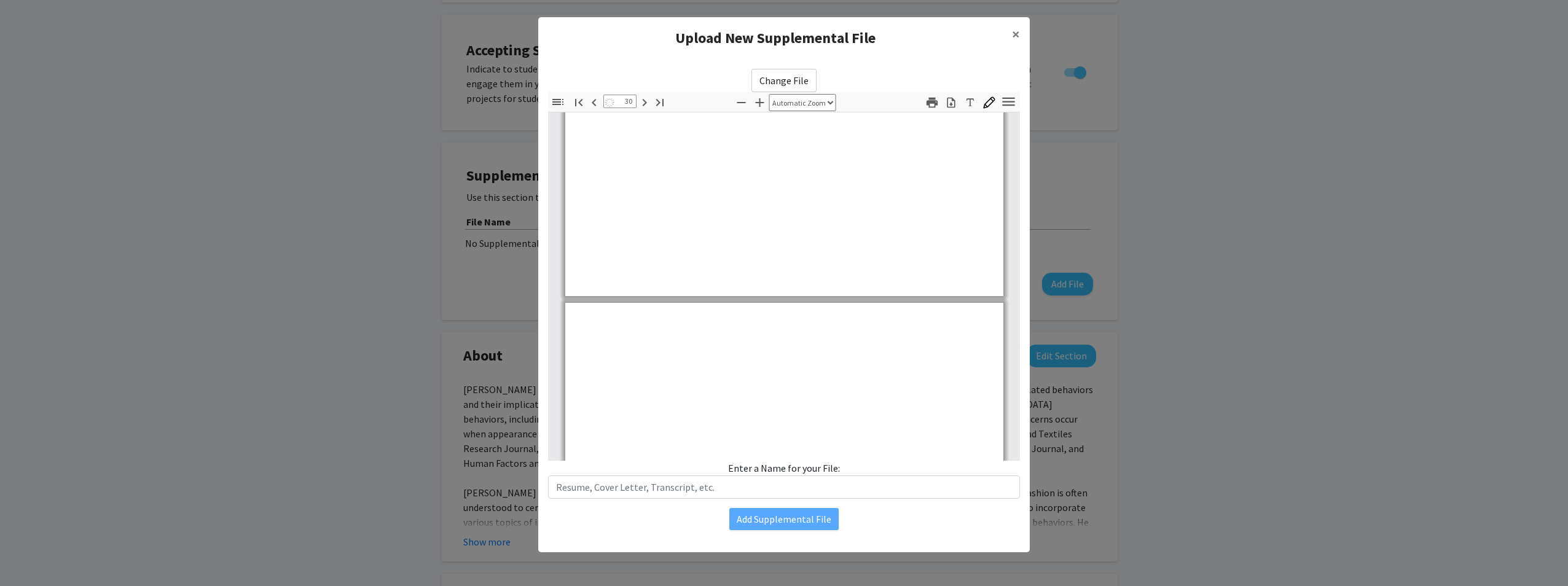
type input "31"
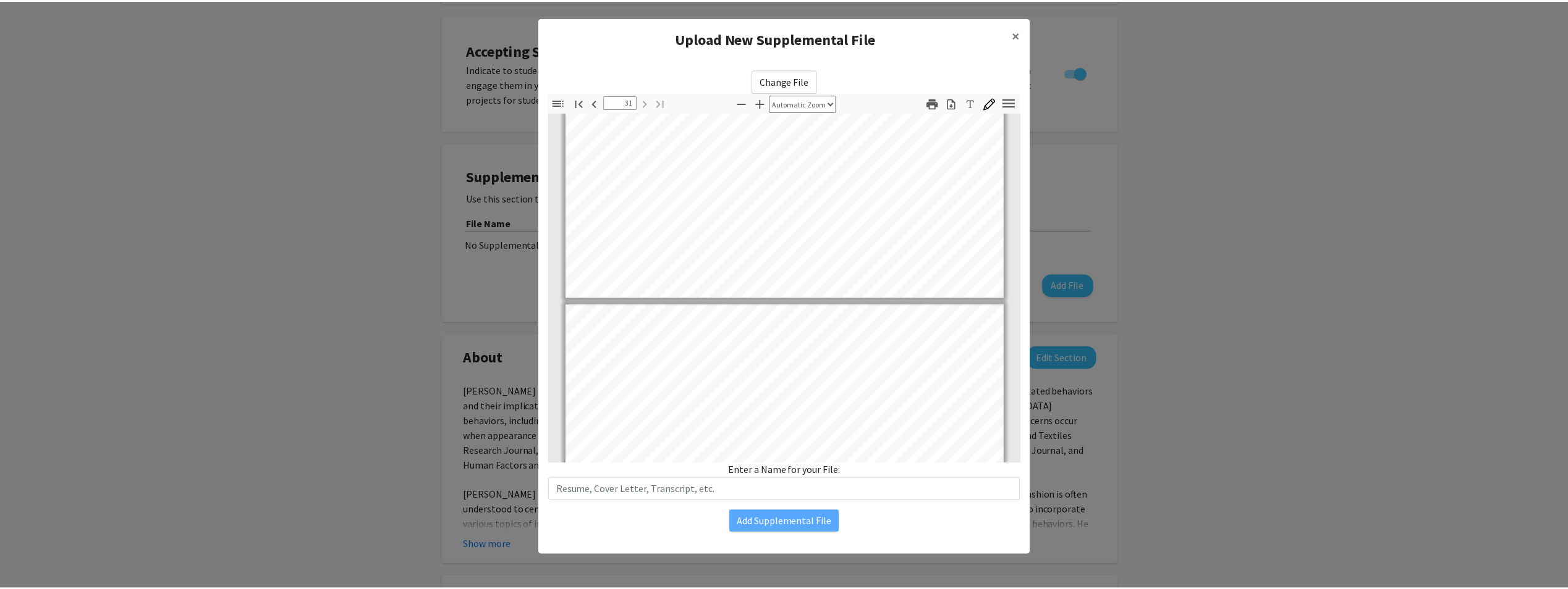
scroll to position [17533, 0]
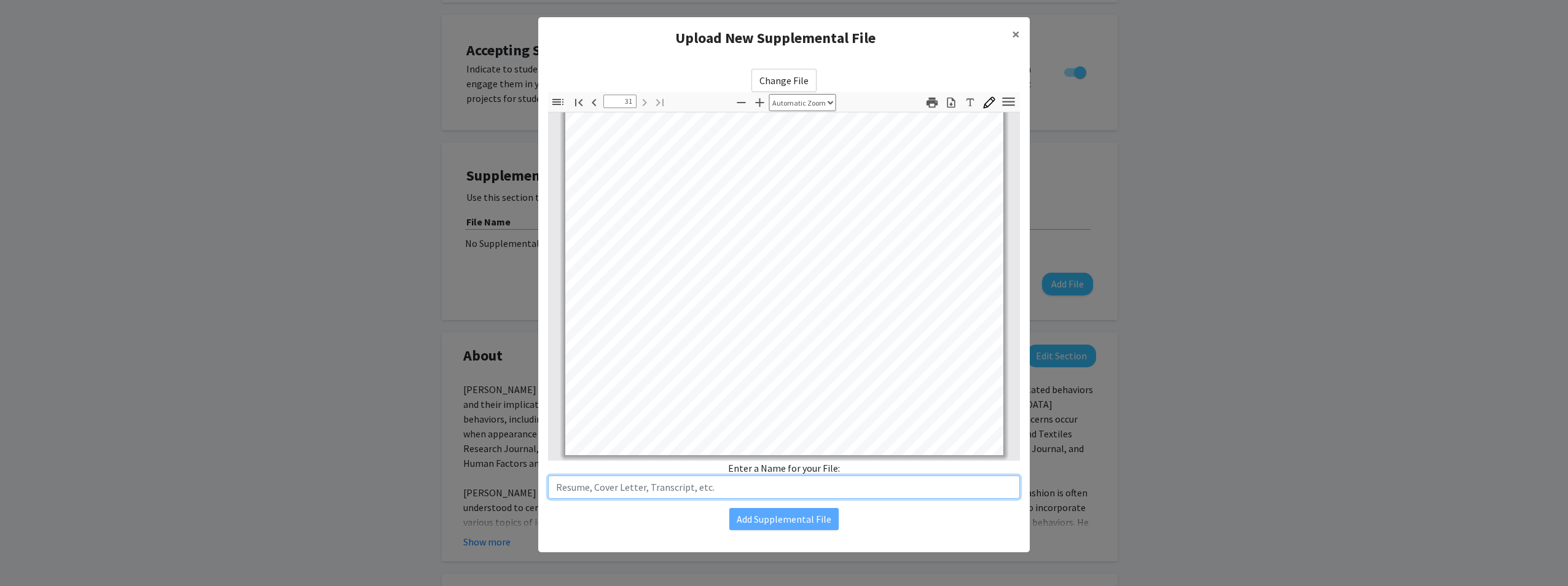
click at [688, 492] on input "text" at bounding box center [784, 486] width 472 height 23
type input "Curriculum Vitae"
click at [785, 522] on button "Add Supplemental File" at bounding box center [784, 519] width 109 height 22
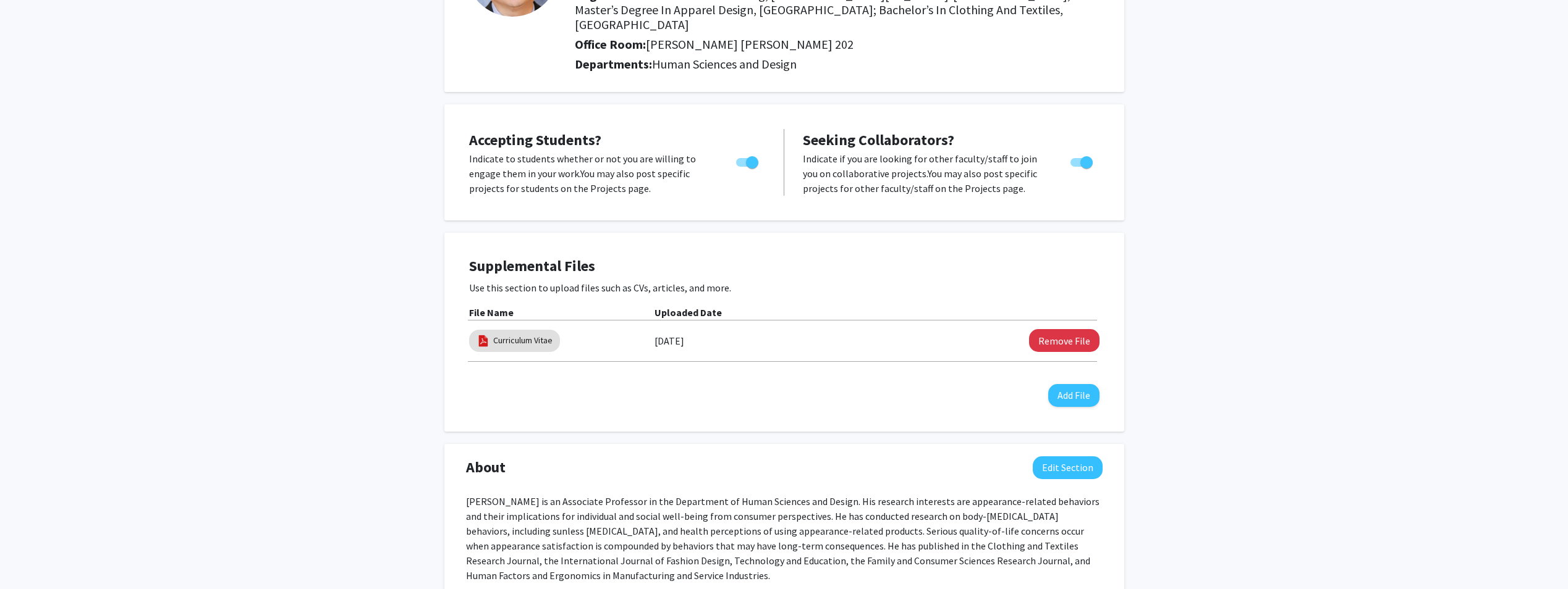
scroll to position [0, 0]
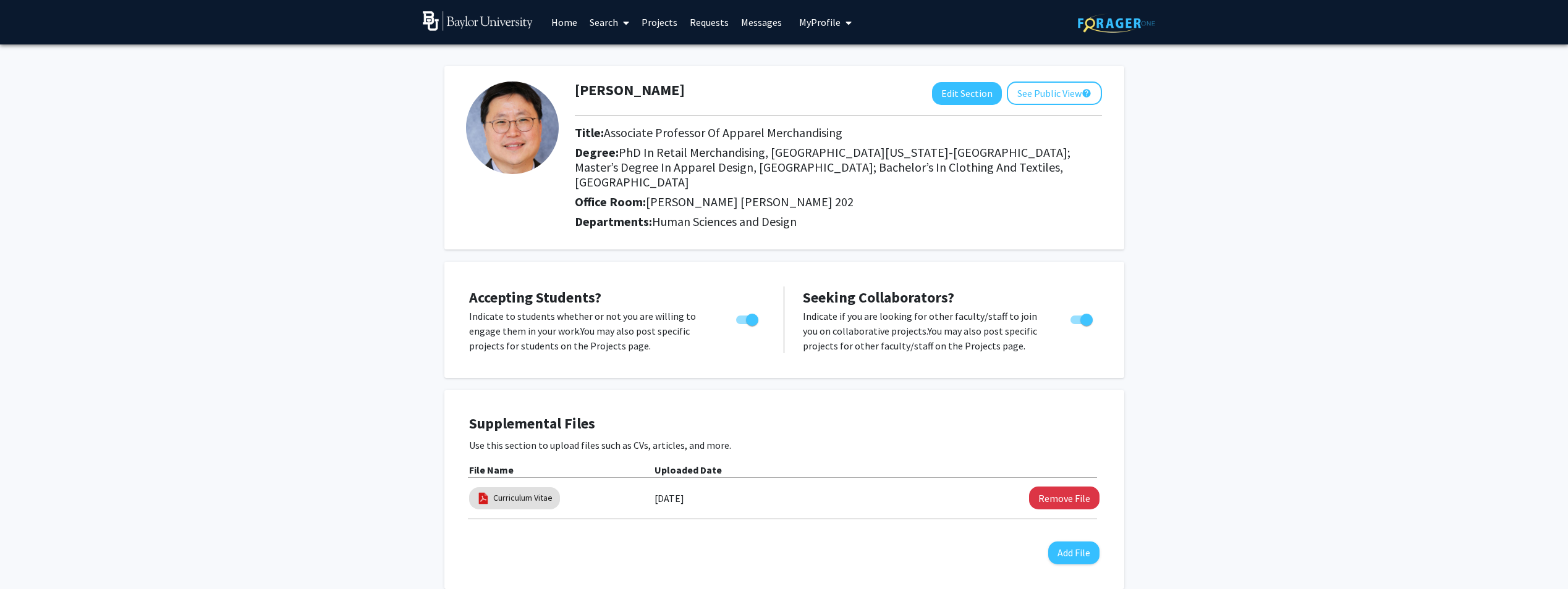
click at [492, 20] on img at bounding box center [478, 21] width 111 height 19
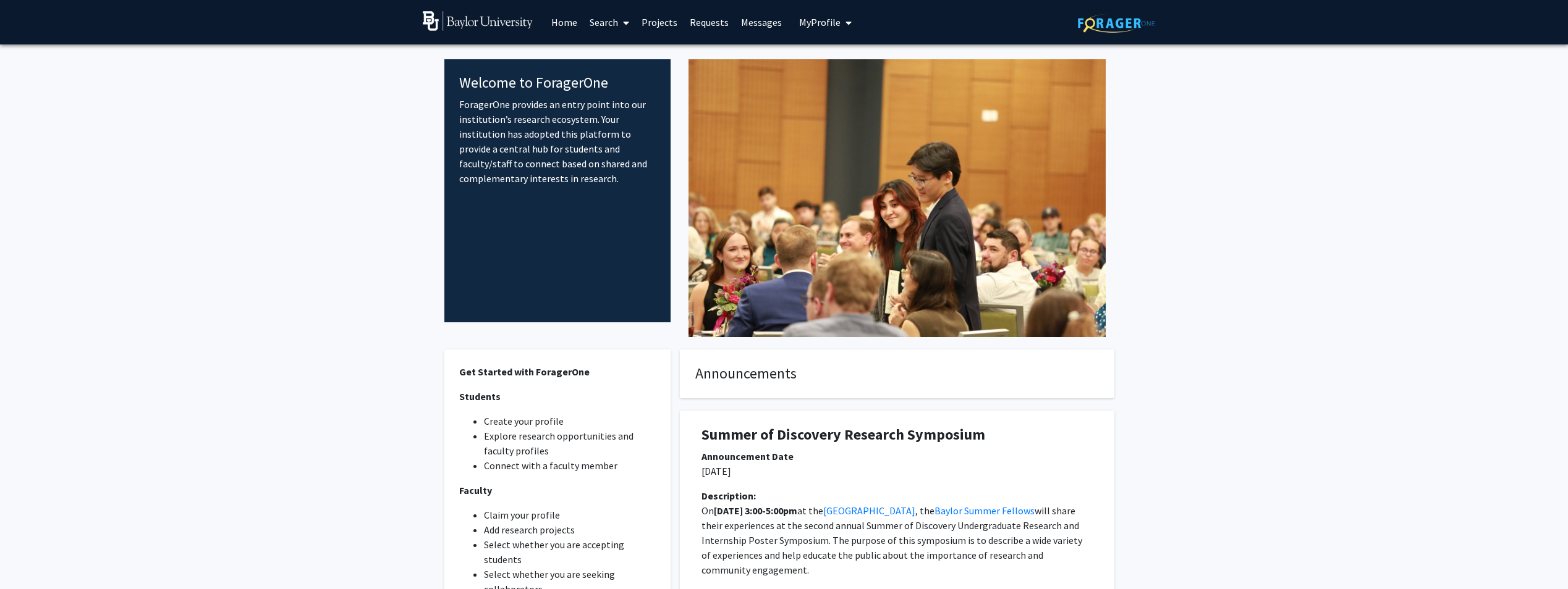
click at [825, 23] on span "My Profile" at bounding box center [819, 22] width 41 height 13
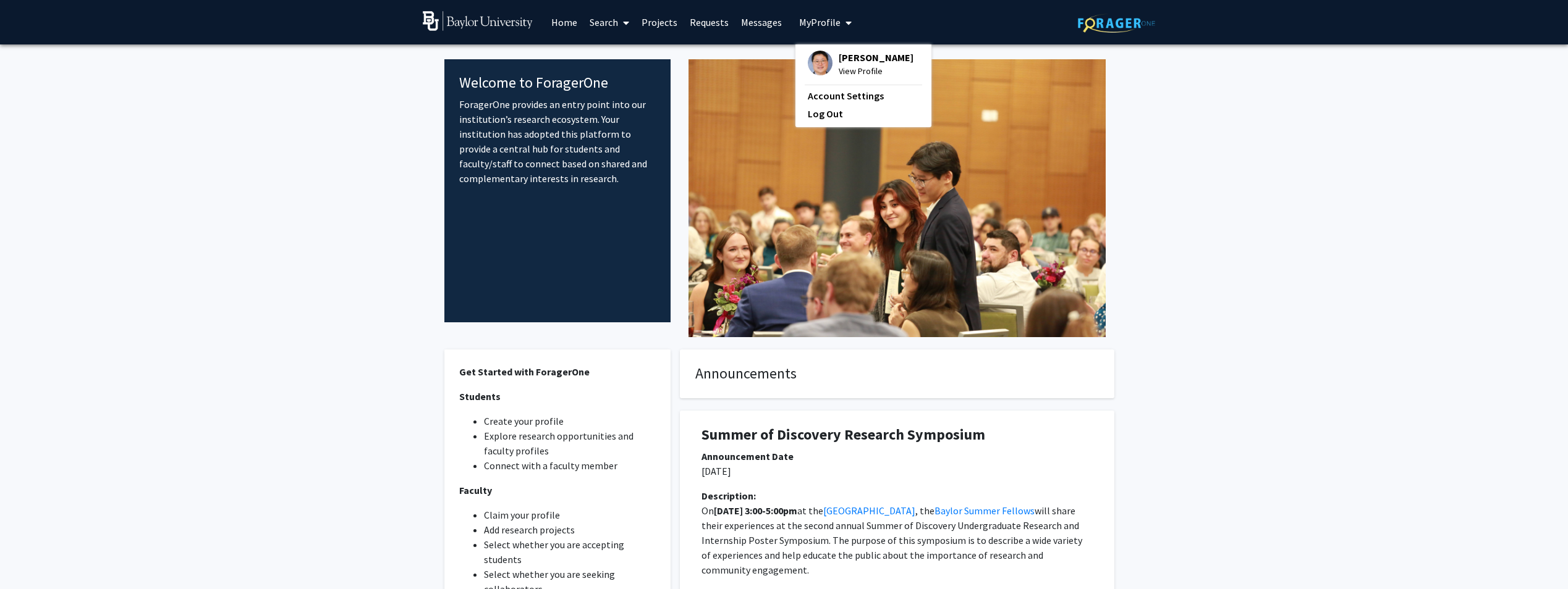
click at [843, 72] on span "View Profile" at bounding box center [876, 71] width 75 height 13
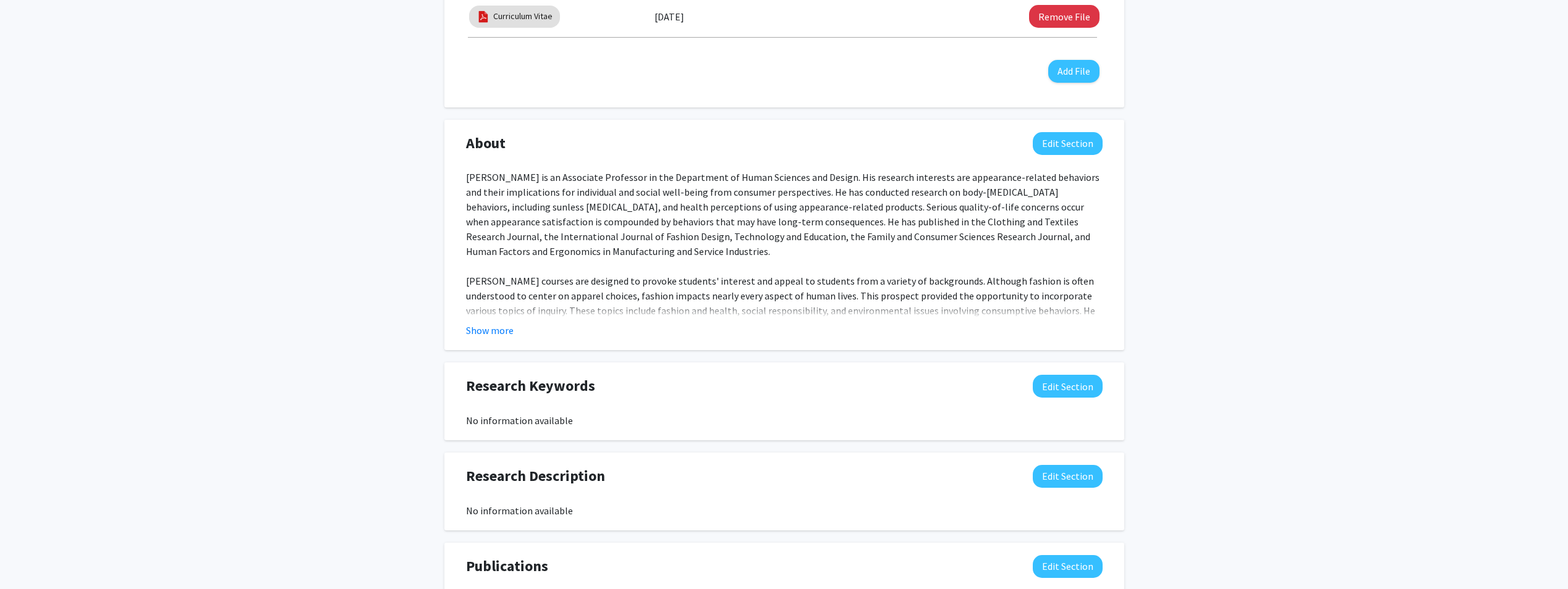
scroll to position [494, 0]
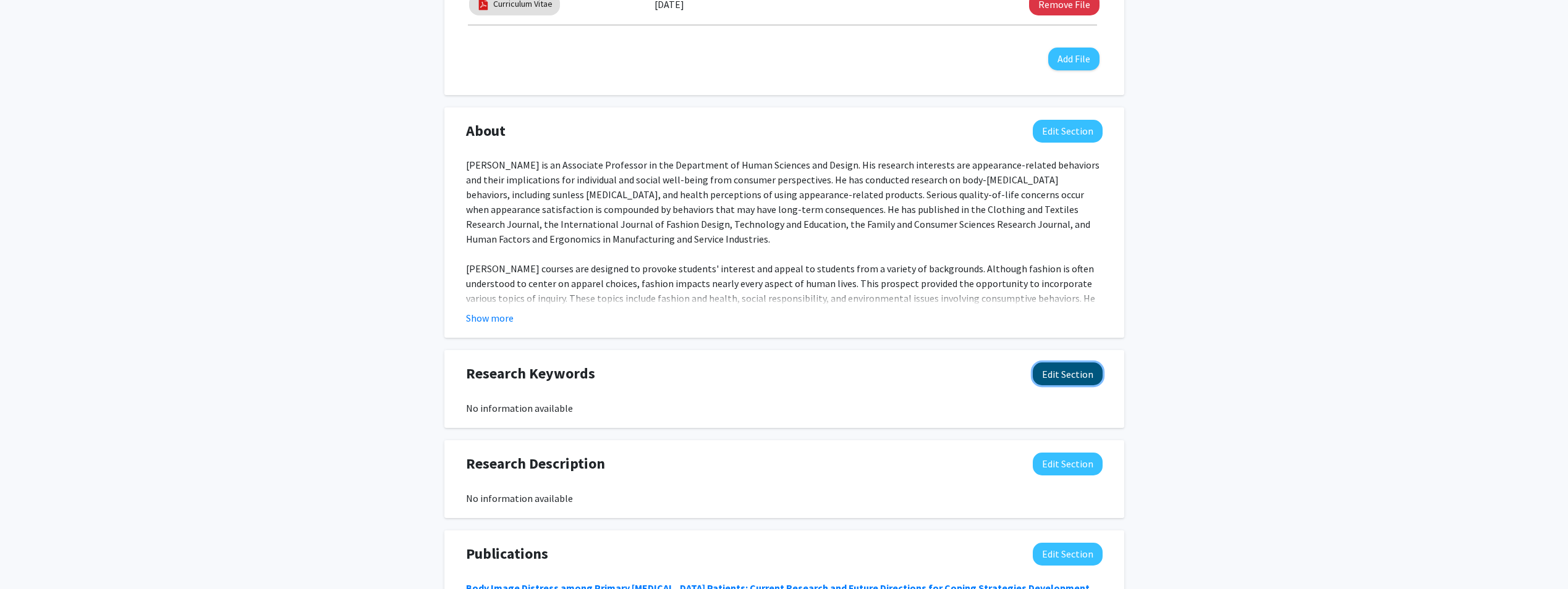
click at [1085, 363] on button "Edit Section" at bounding box center [1067, 374] width 69 height 23
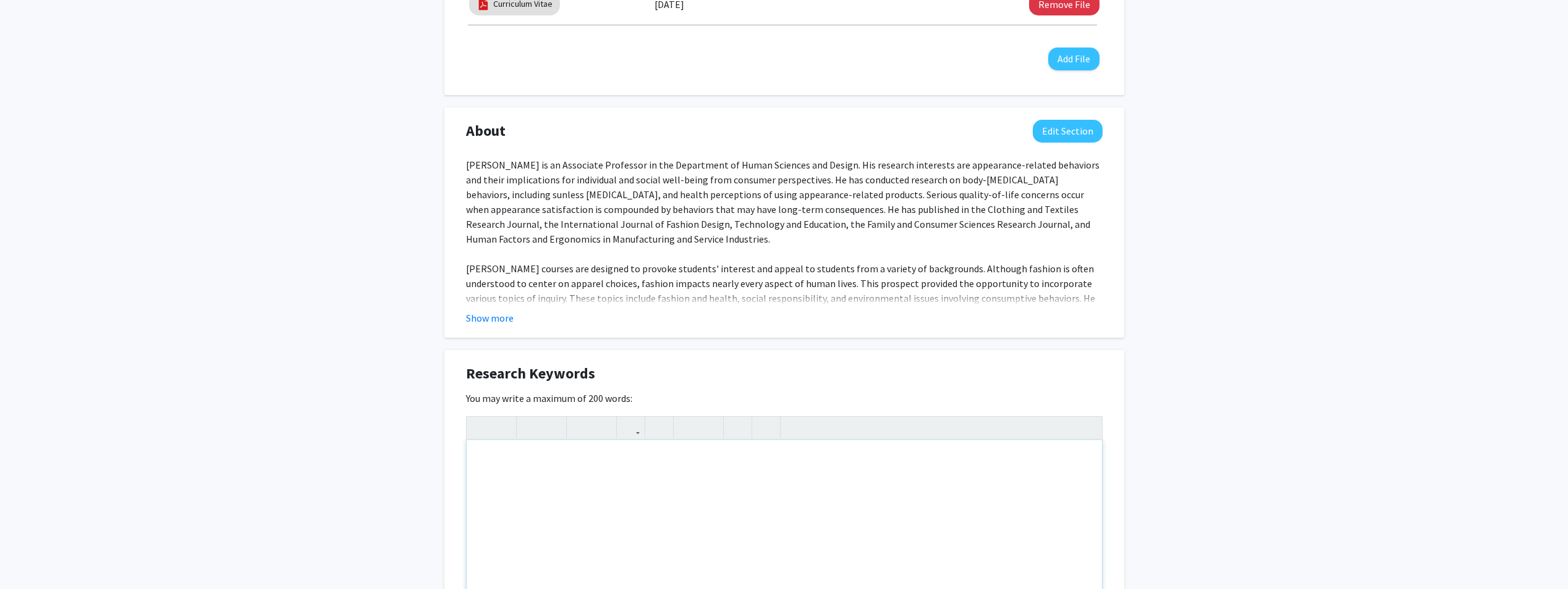
click at [619, 517] on div "Note to users with screen readers: Please deactivate our accessibility plugin f…" at bounding box center [784, 533] width 636 height 185
type textarea "Body Image, Consumer Behavior, Fashion and Health, Cancer and Consumption"
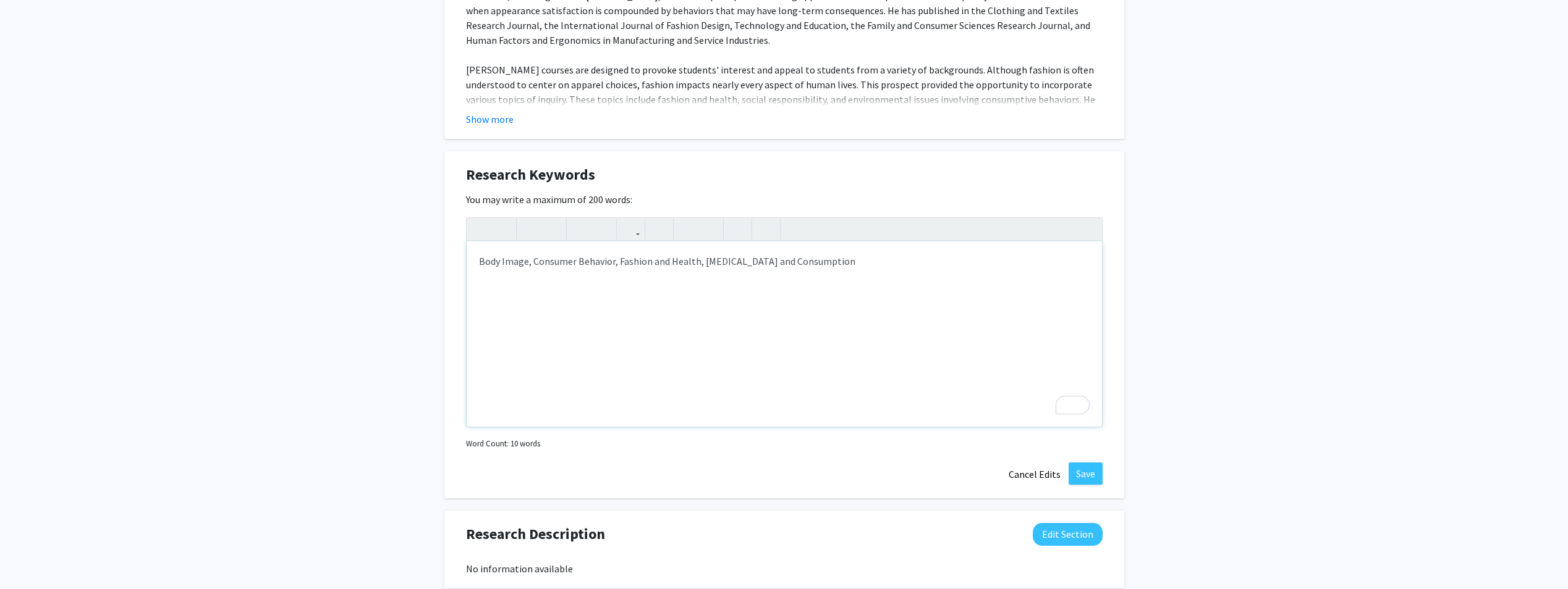
scroll to position [803, 0]
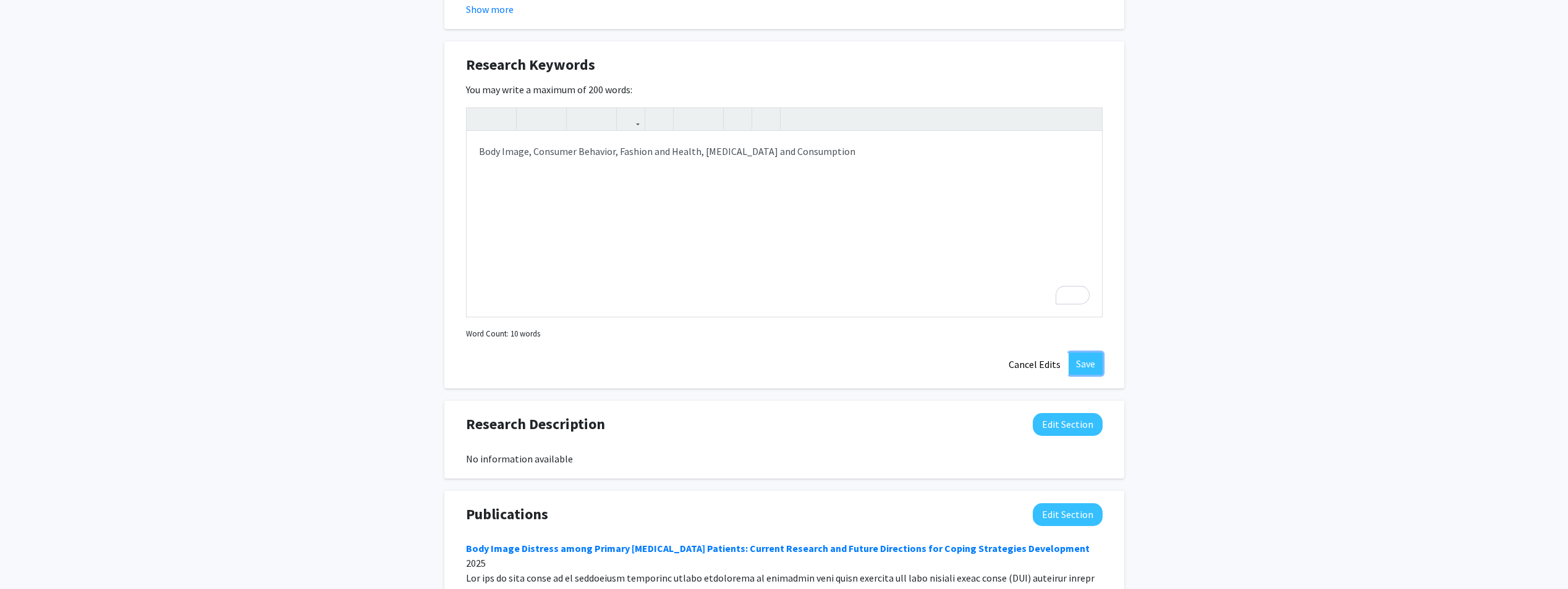
click at [1082, 352] on button "Save" at bounding box center [1086, 364] width 34 height 22
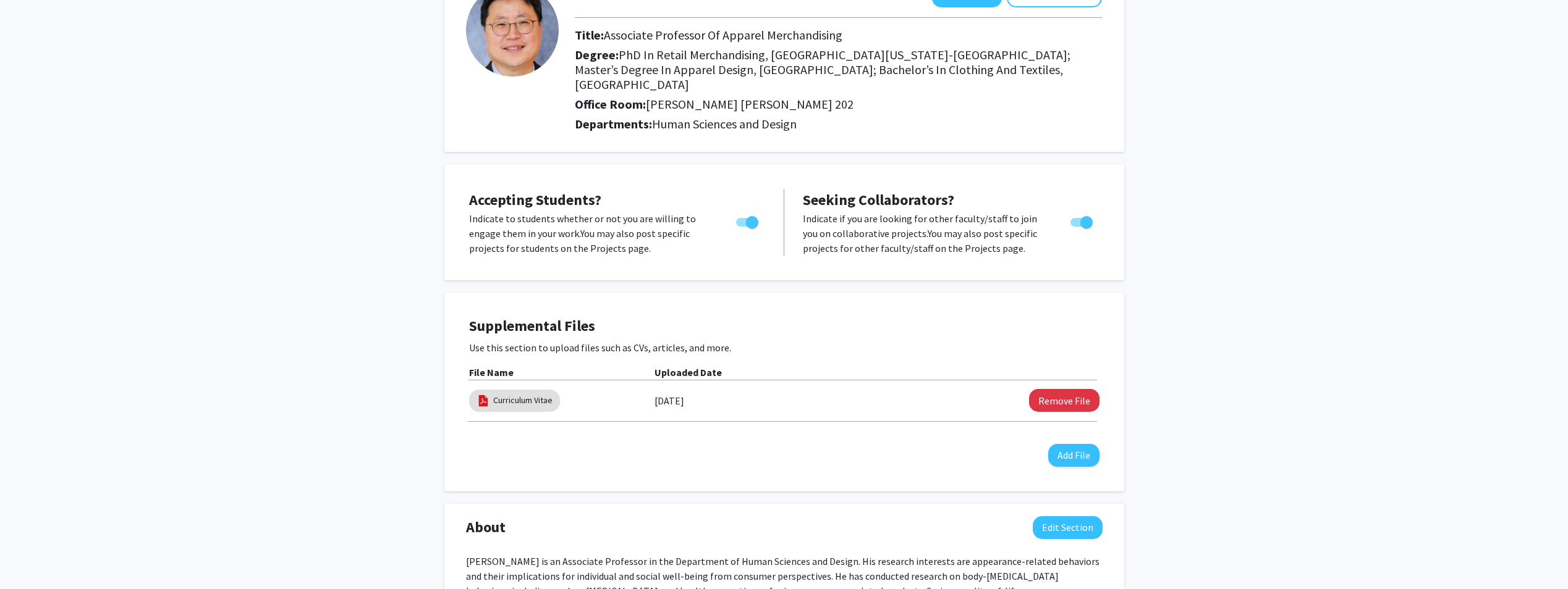
scroll to position [0, 0]
